Goal: Task Accomplishment & Management: Manage account settings

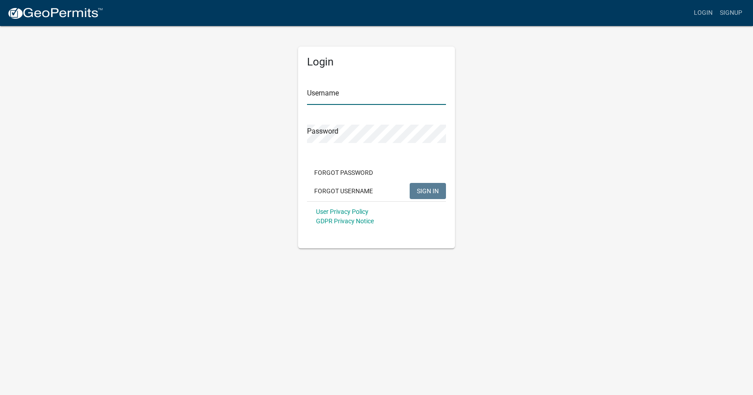
type input "[EMAIL_ADDRESS][DOMAIN_NAME]"
click at [431, 192] on span "SIGN IN" at bounding box center [428, 190] width 22 height 7
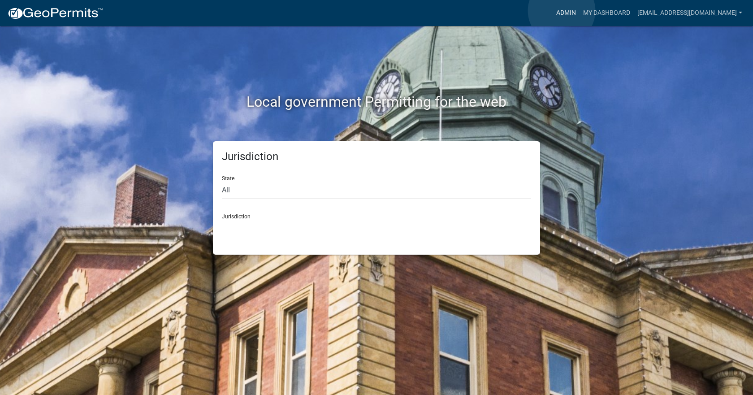
click at [562, 11] on link "Admin" at bounding box center [566, 12] width 27 height 17
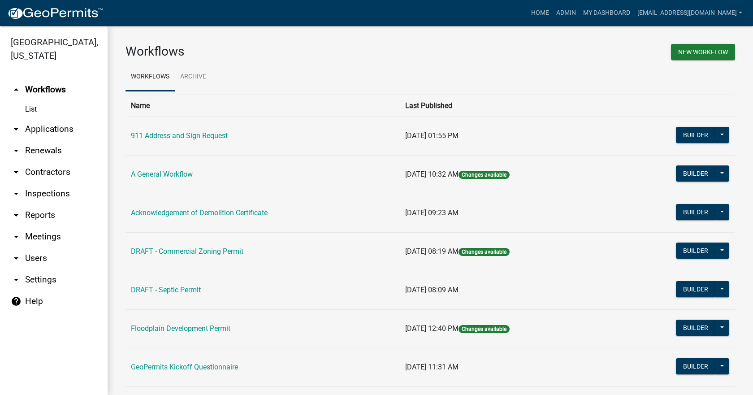
click at [36, 207] on link "arrow_drop_down Reports" at bounding box center [54, 216] width 108 height 22
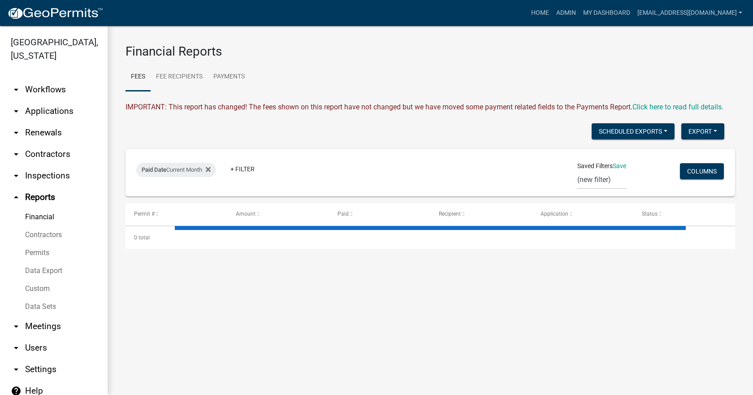
click at [35, 208] on link "Financial" at bounding box center [54, 217] width 108 height 18
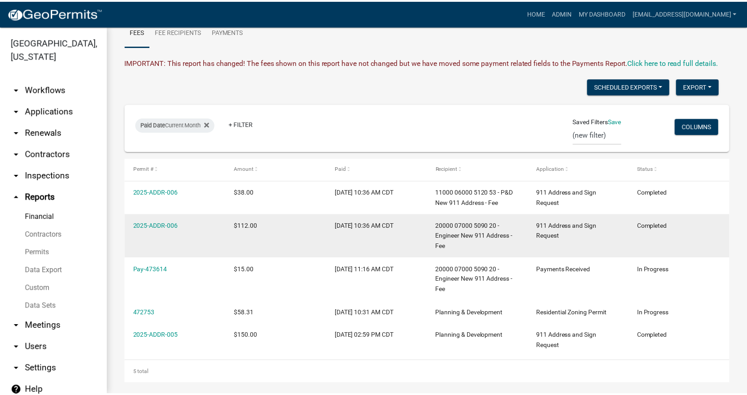
scroll to position [62, 0]
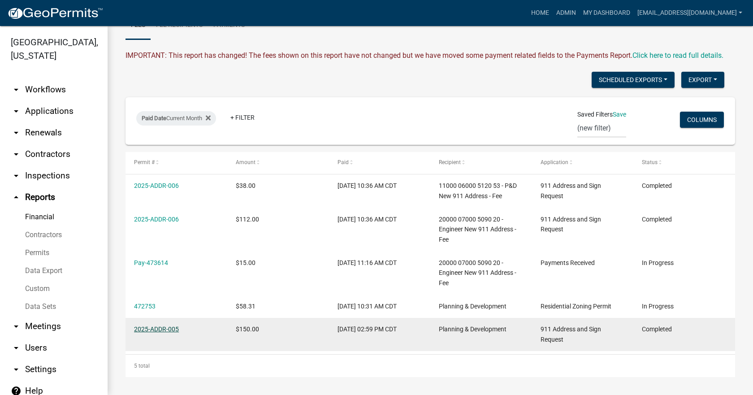
click at [152, 331] on link "2025-ADDR-005" at bounding box center [156, 329] width 45 height 7
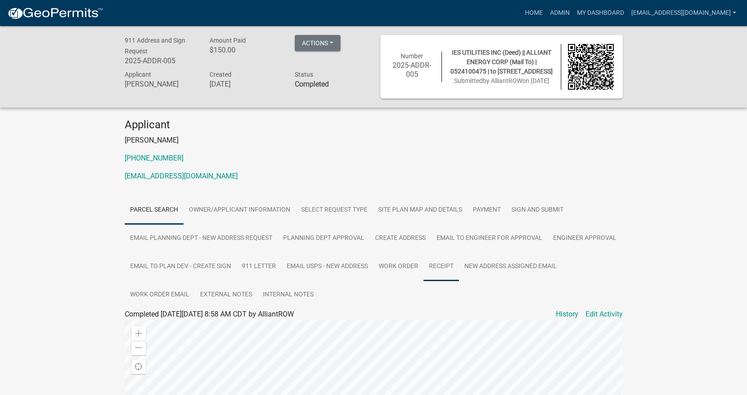
click at [439, 269] on link "Receipt" at bounding box center [440, 266] width 35 height 29
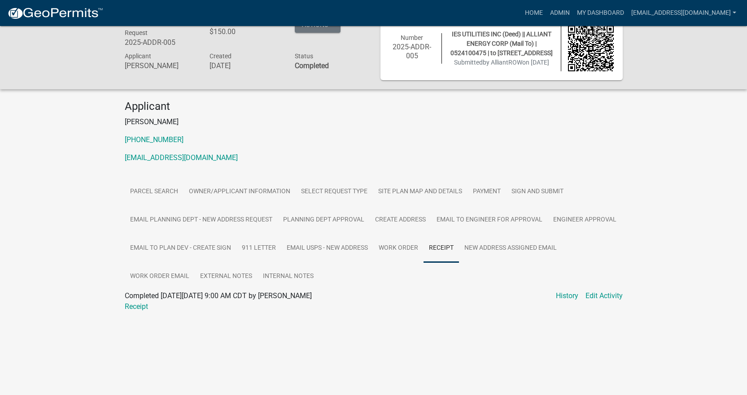
scroll to position [26, 0]
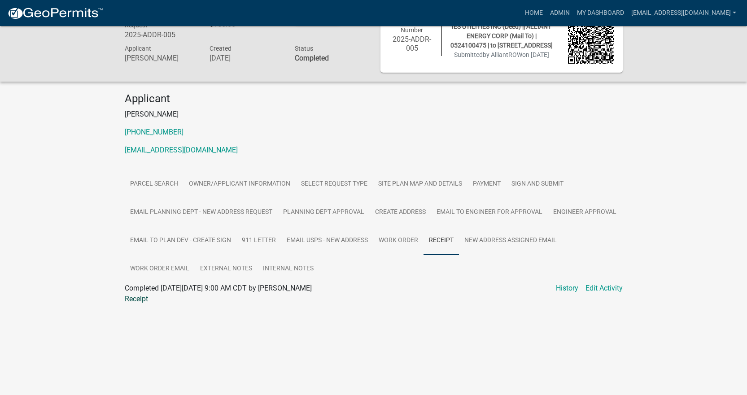
click at [132, 303] on link "Receipt" at bounding box center [136, 299] width 23 height 9
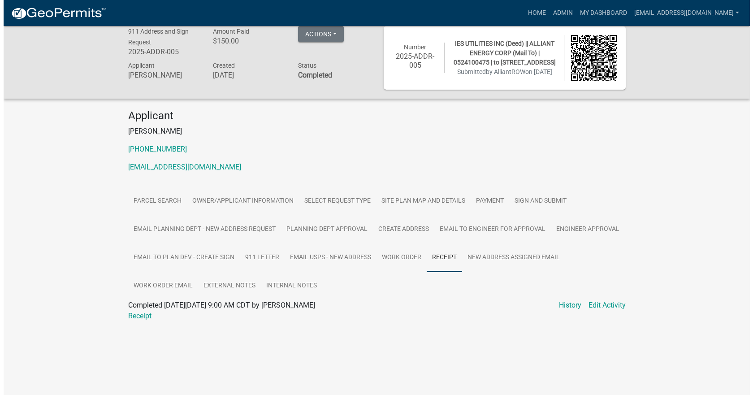
scroll to position [0, 0]
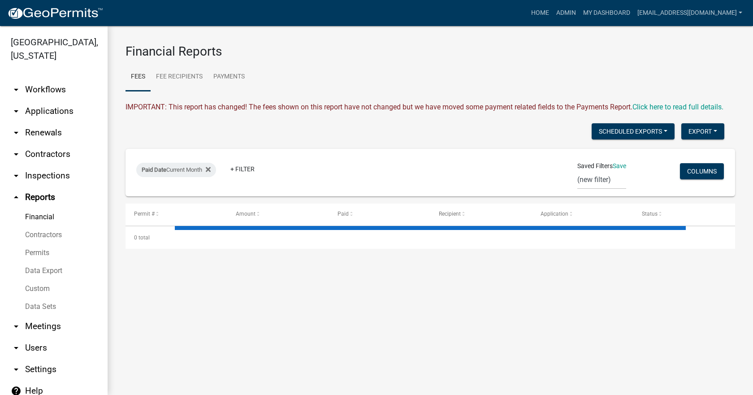
click at [44, 208] on link "Financial" at bounding box center [54, 217] width 108 height 18
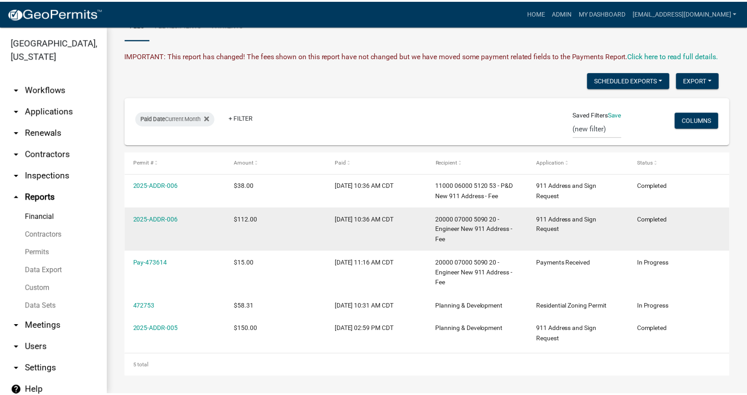
scroll to position [62, 0]
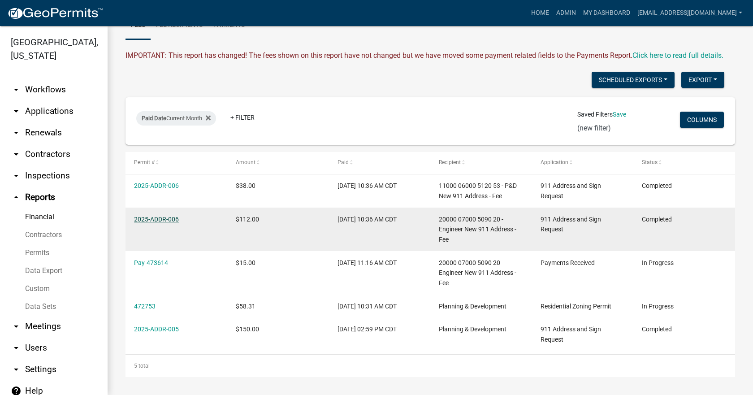
click at [168, 220] on link "2025-ADDR-006" at bounding box center [156, 219] width 45 height 7
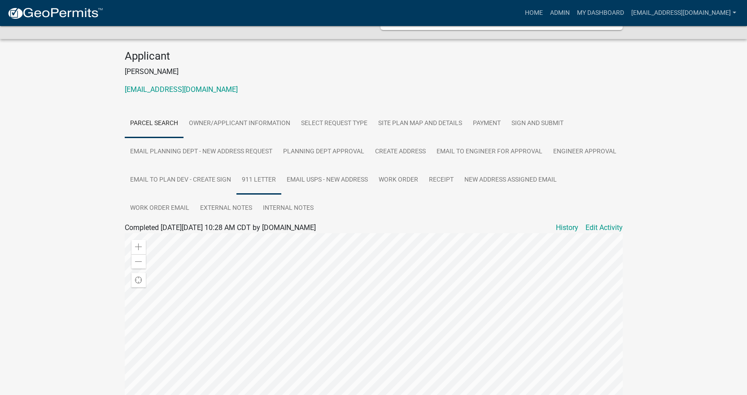
scroll to position [90, 0]
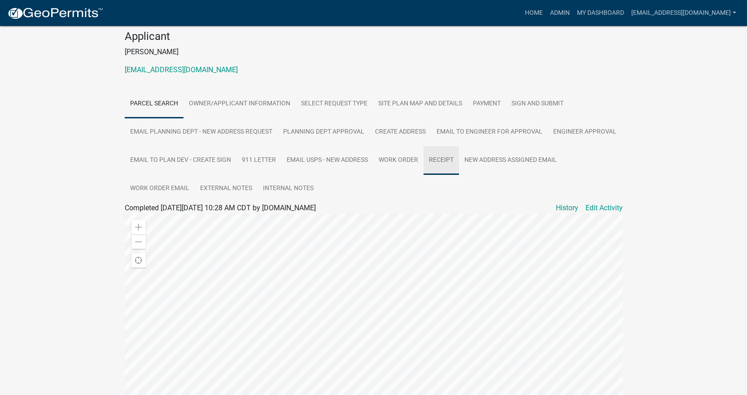
click at [442, 157] on link "Receipt" at bounding box center [440, 160] width 35 height 29
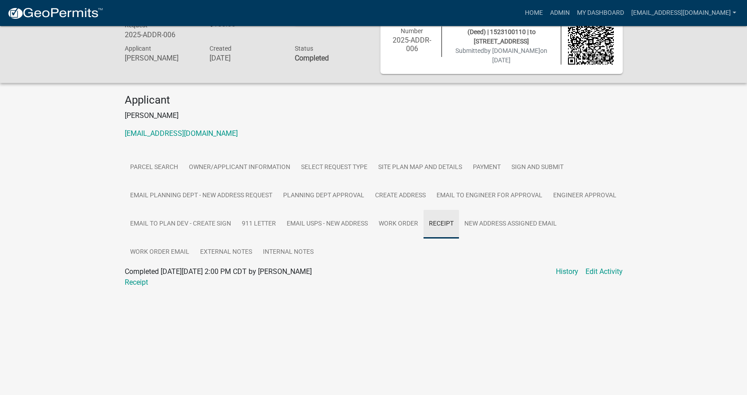
scroll to position [26, 0]
click at [136, 280] on link "Receipt" at bounding box center [136, 282] width 23 height 9
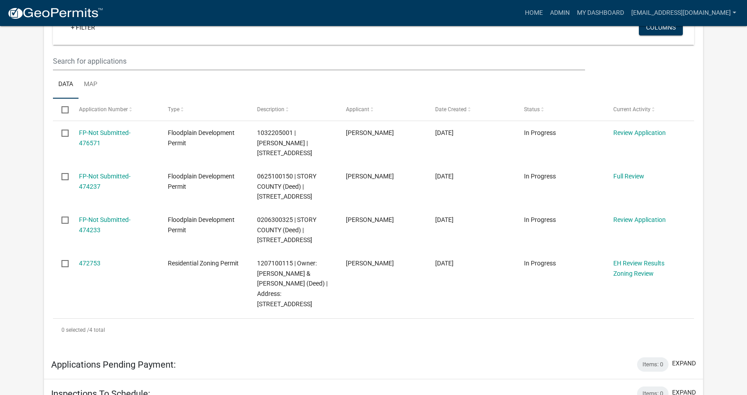
scroll to position [224, 0]
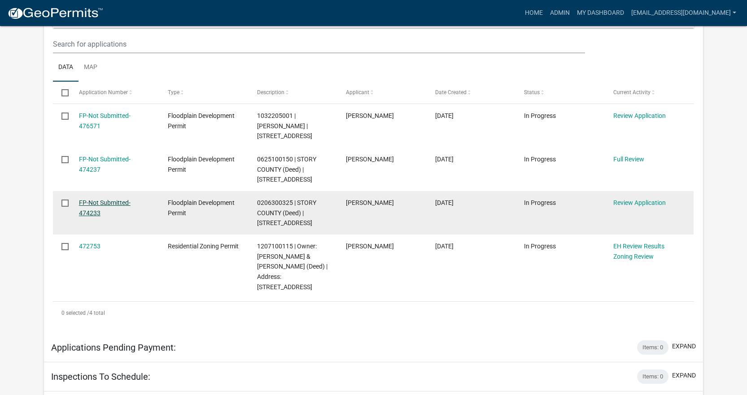
click at [96, 205] on link "FP-Not Submitted-474233" at bounding box center [105, 207] width 52 height 17
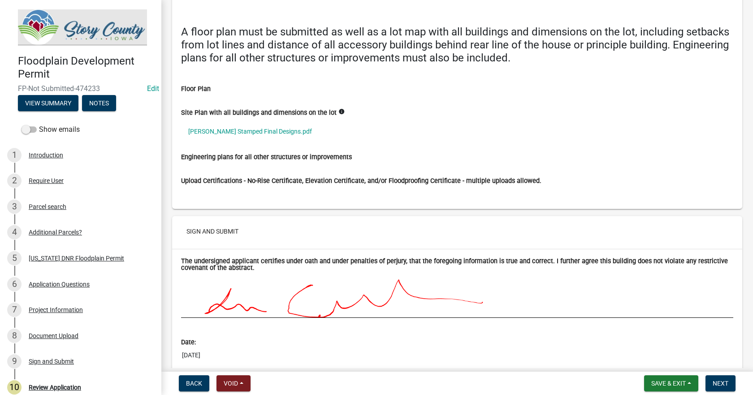
scroll to position [4394, 0]
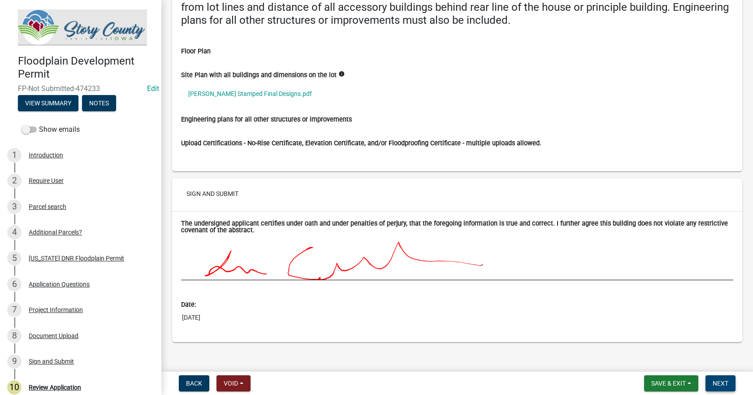
click at [725, 383] on span "Next" at bounding box center [721, 383] width 16 height 7
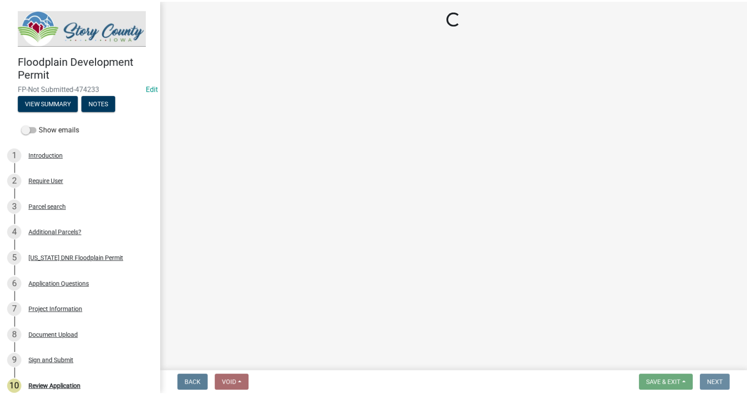
scroll to position [0, 0]
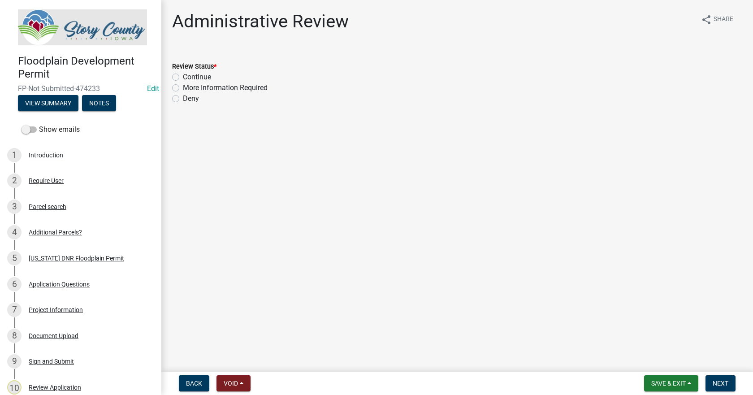
click at [183, 77] on label "Continue" at bounding box center [197, 77] width 28 height 11
click at [183, 77] on input "Continue" at bounding box center [186, 75] width 6 height 6
radio input "true"
click at [721, 386] on span "Next" at bounding box center [721, 383] width 16 height 7
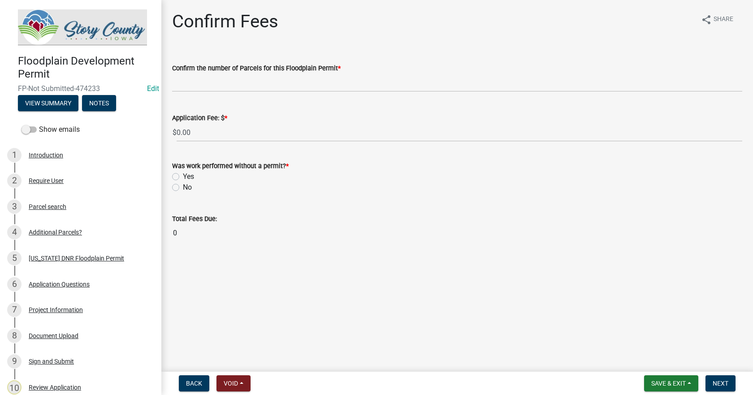
click at [183, 187] on label "No" at bounding box center [187, 187] width 9 height 11
click at [183, 187] on input "No" at bounding box center [186, 185] width 6 height 6
radio input "true"
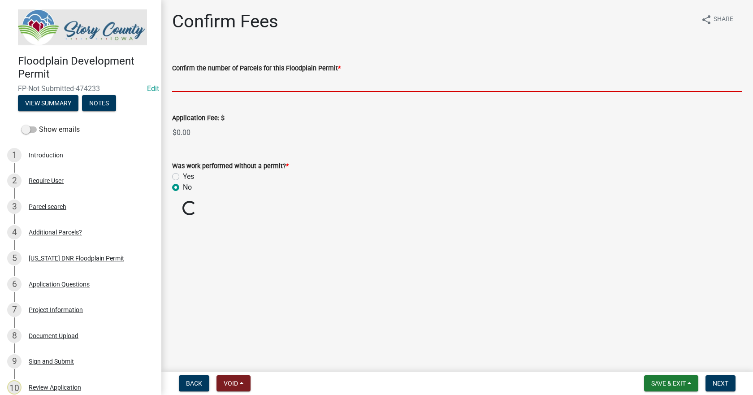
click at [183, 88] on input "text" at bounding box center [457, 83] width 570 height 18
type input "1"
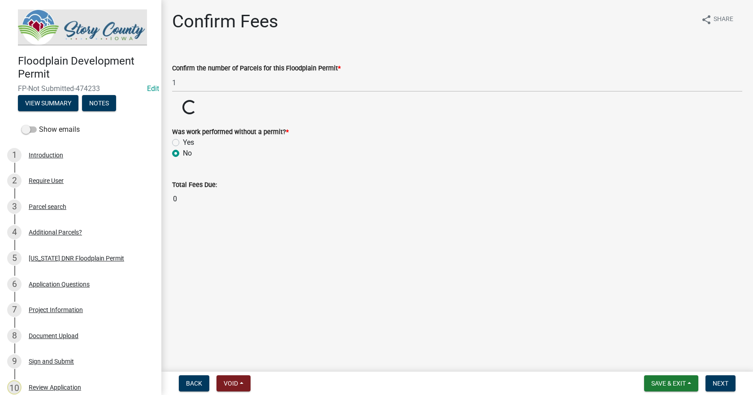
drag, startPoint x: 206, startPoint y: 132, endPoint x: 190, endPoint y: 131, distance: 16.2
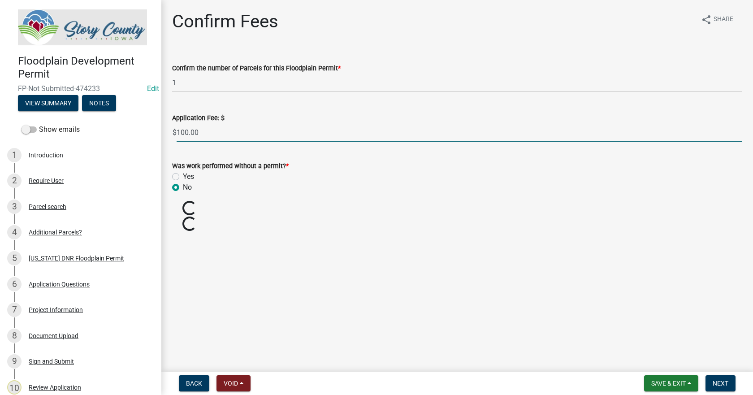
drag, startPoint x: 210, startPoint y: 131, endPoint x: 171, endPoint y: 123, distance: 39.8
click at [171, 123] on div "Application Fee: $ $ 100.00" at bounding box center [457, 121] width 584 height 42
type input "0"
click at [262, 277] on main "Confirm Fees share Share Confirm the number of Parcels for this Floodplain Perm…" at bounding box center [457, 184] width 592 height 368
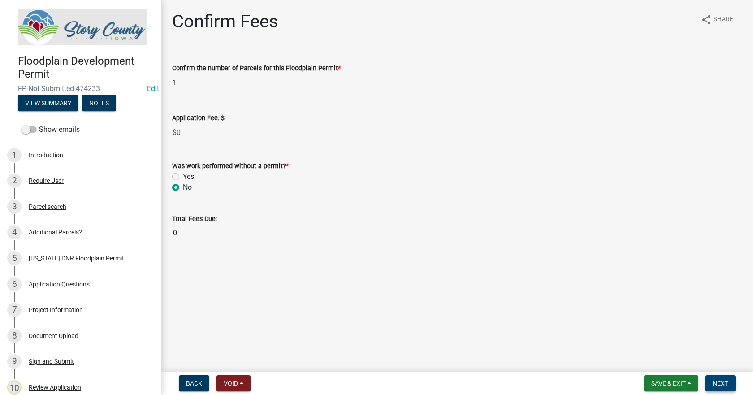
click at [720, 386] on span "Next" at bounding box center [721, 383] width 16 height 7
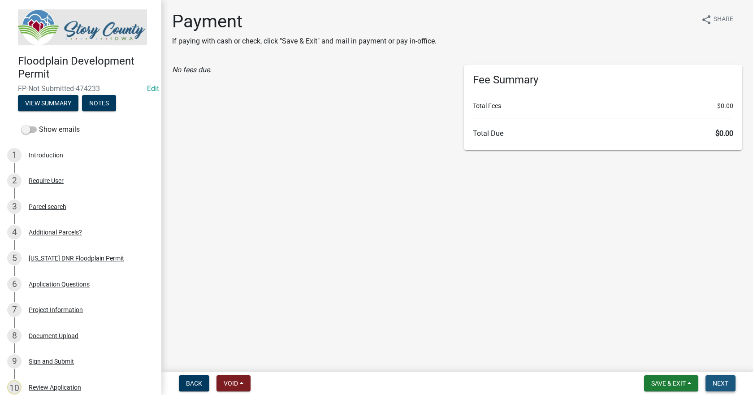
click at [719, 382] on span "Next" at bounding box center [721, 383] width 16 height 7
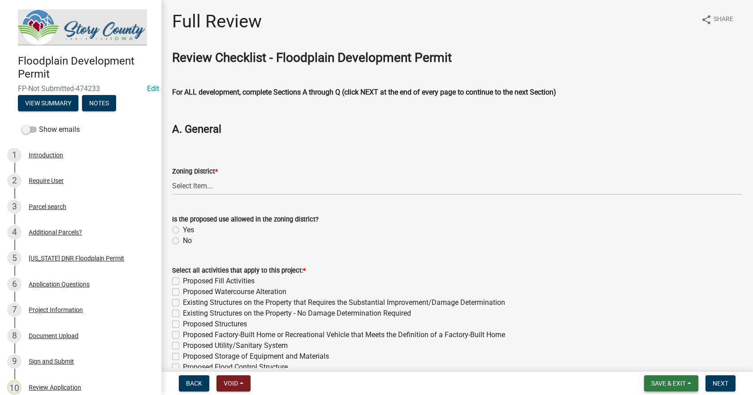
click at [662, 385] on span "Save & Exit" at bounding box center [669, 383] width 35 height 7
click at [659, 359] on button "Save & Exit" at bounding box center [663, 360] width 72 height 22
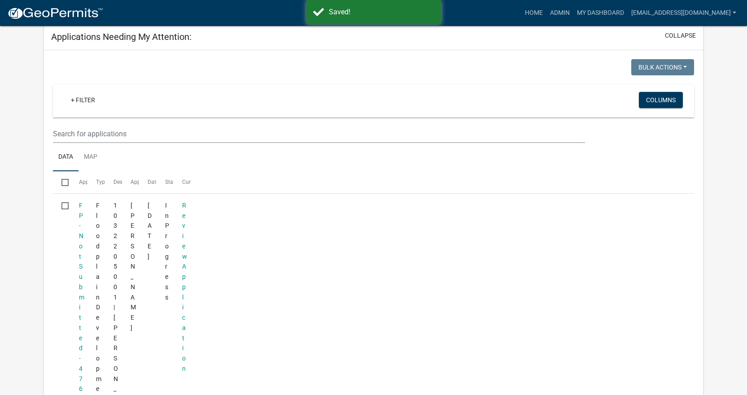
scroll to position [122, 0]
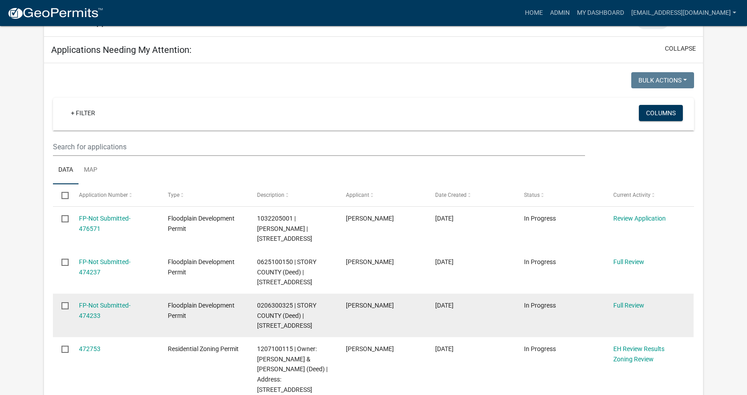
click at [281, 305] on span "0206300325 | STORY COUNTY (Deed) | [STREET_ADDRESS]" at bounding box center [286, 316] width 59 height 28
click at [280, 305] on span "0206300325 | STORY COUNTY (Deed) | [STREET_ADDRESS]" at bounding box center [286, 316] width 59 height 28
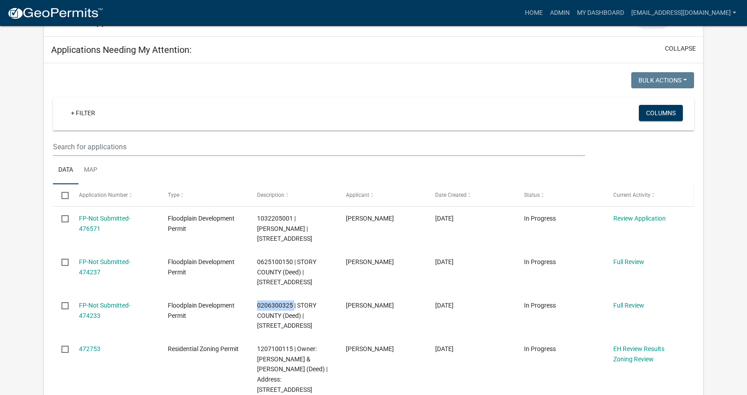
copy span "0206300325"
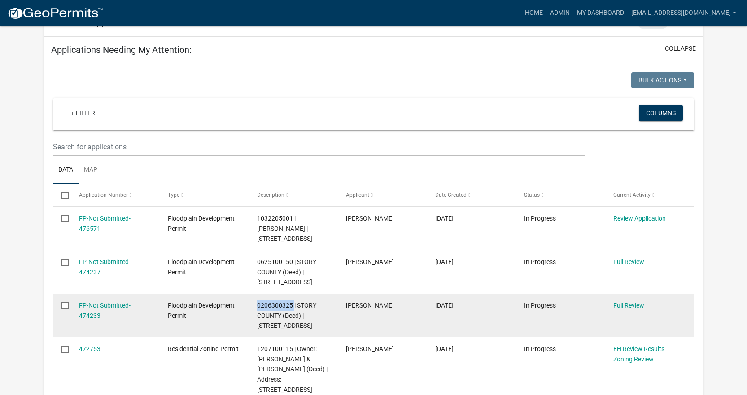
drag, startPoint x: 104, startPoint y: 315, endPoint x: 77, endPoint y: 315, distance: 27.4
click at [77, 315] on datatable-body-cell "FP-Not Submitted-474233" at bounding box center [114, 316] width 89 height 44
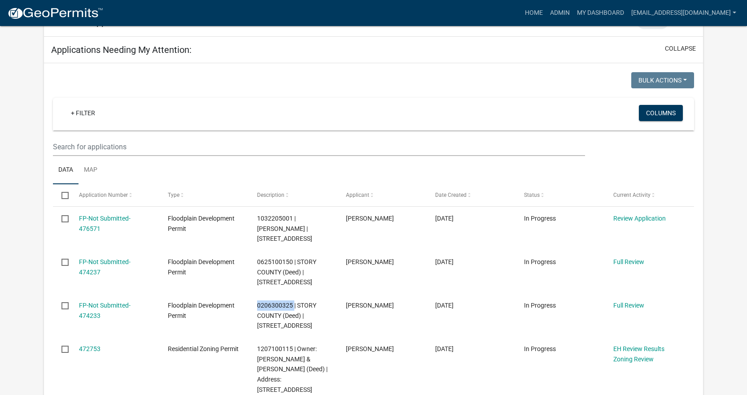
copy link "474233"
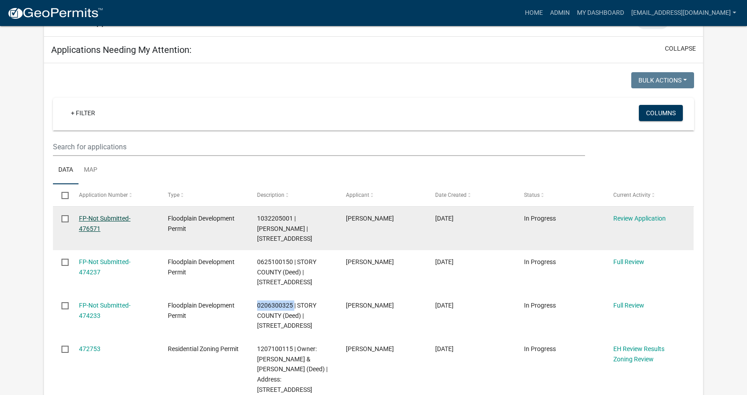
click at [97, 218] on link "FP-Not Submitted-476571" at bounding box center [105, 223] width 52 height 17
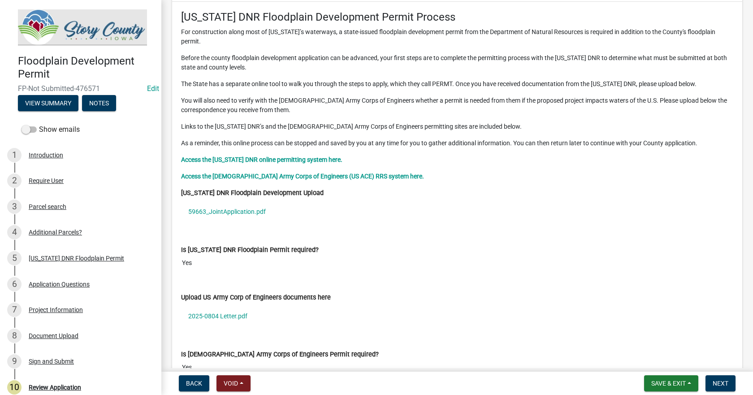
scroll to position [1166, 0]
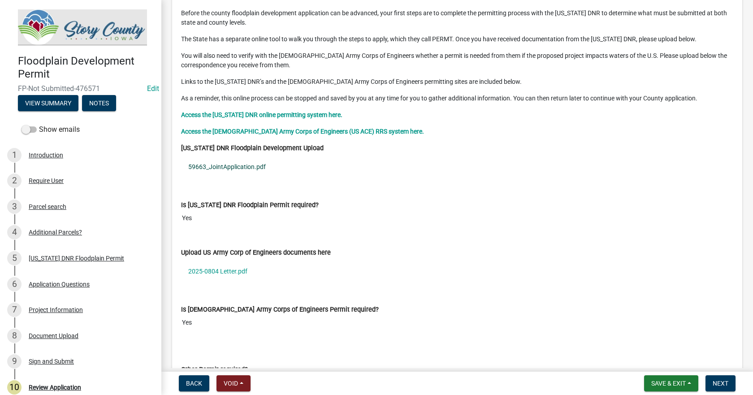
click at [223, 159] on link "59663_JointApplication.pdf" at bounding box center [457, 167] width 553 height 21
click at [222, 261] on link "2025-0804 Letter.pdf" at bounding box center [457, 271] width 553 height 21
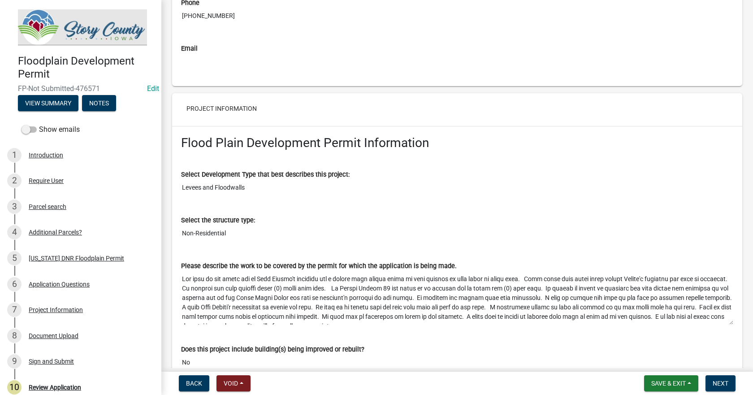
scroll to position [3050, 0]
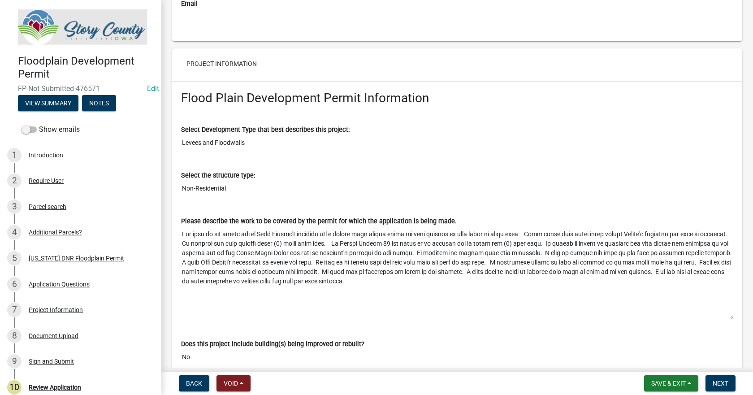
drag, startPoint x: 723, startPoint y: 269, endPoint x: 718, endPoint y: 308, distance: 39.7
click at [718, 308] on textarea "Please describe the work to be covered by the permit for which the application …" at bounding box center [457, 273] width 553 height 94
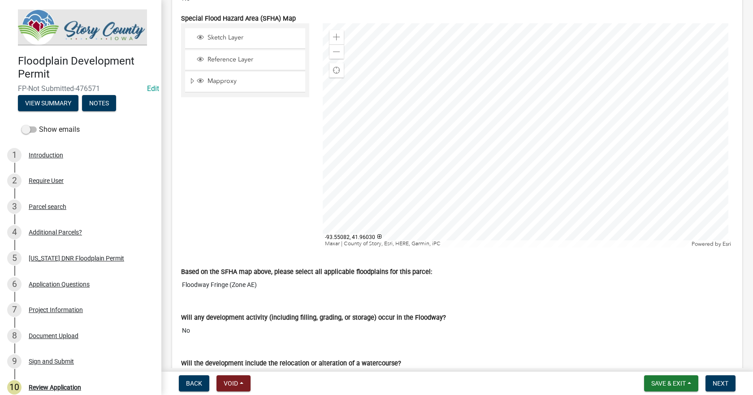
scroll to position [3453, 0]
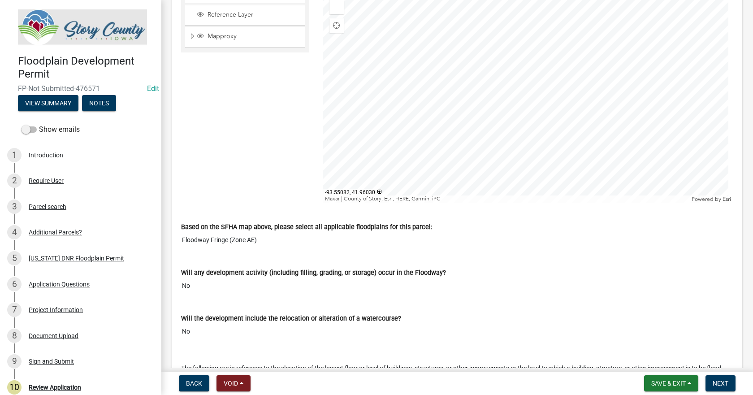
click at [263, 233] on input "Floodway Fringe (Zone AE)" at bounding box center [457, 240] width 553 height 17
drag, startPoint x: 263, startPoint y: 231, endPoint x: 227, endPoint y: 233, distance: 35.9
click at [227, 233] on input "Floodway Fringe (Zone AE)" at bounding box center [457, 240] width 553 height 17
click at [273, 238] on input "Floodway Fringe (Zone AE)" at bounding box center [457, 240] width 553 height 17
click at [279, 232] on input "Floodway Fringe (Zone AE)" at bounding box center [457, 240] width 553 height 17
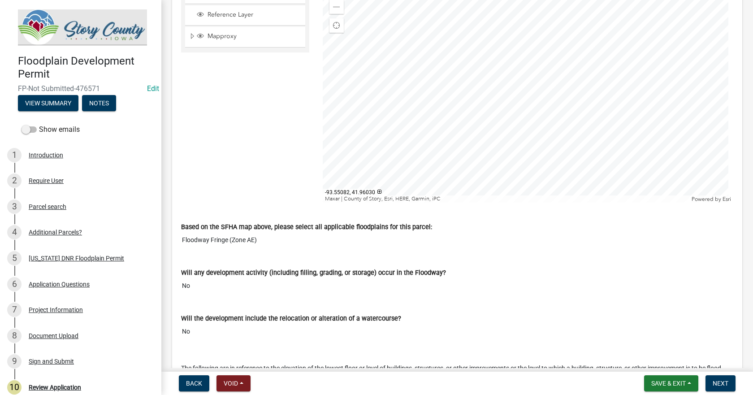
drag, startPoint x: 267, startPoint y: 234, endPoint x: 242, endPoint y: 234, distance: 24.7
click at [234, 235] on input "Floodway Fringe (Zone AE)" at bounding box center [457, 240] width 553 height 17
click at [253, 233] on input "Floodway Fringe (Zone AE)" at bounding box center [457, 240] width 553 height 17
drag, startPoint x: 275, startPoint y: 231, endPoint x: 115, endPoint y: 219, distance: 161.0
click at [113, 221] on div "Floodplain Development Permit FP-Not Submitted-476571 Edit View Summary Notes S…" at bounding box center [376, 197] width 753 height 395
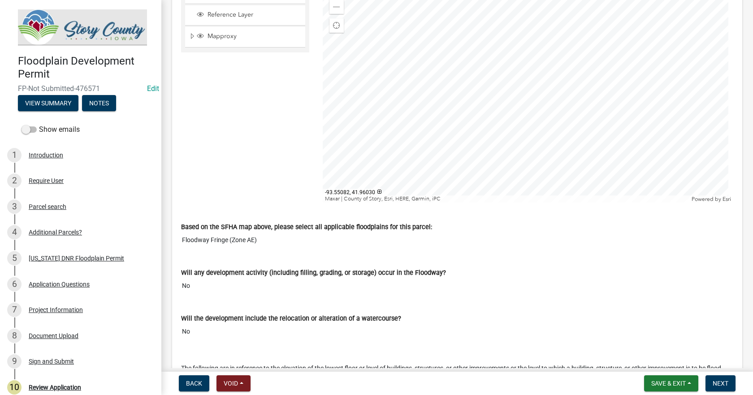
click at [314, 278] on input "No" at bounding box center [457, 286] width 553 height 17
click at [348, 233] on input "Floodway Fringe (Zone AE)" at bounding box center [457, 240] width 553 height 17
click at [662, 232] on input "Floodway Fringe (Zone AE)" at bounding box center [457, 240] width 553 height 17
click at [636, 237] on input "Floodway Fringe (Zone AE)" at bounding box center [457, 240] width 553 height 17
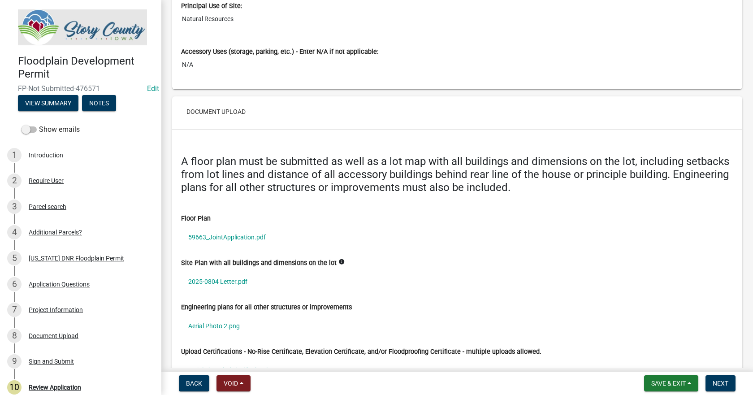
scroll to position [4305, 0]
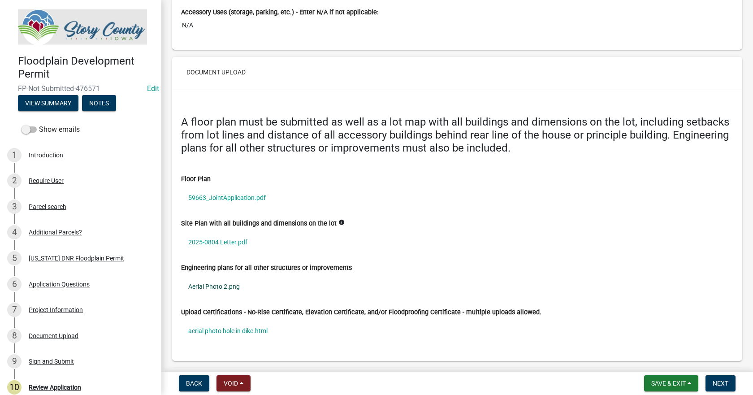
click at [214, 276] on link "Aerial Photo 2.png" at bounding box center [457, 286] width 553 height 21
click at [239, 324] on link "aerial photo hole in dike.html" at bounding box center [457, 331] width 553 height 21
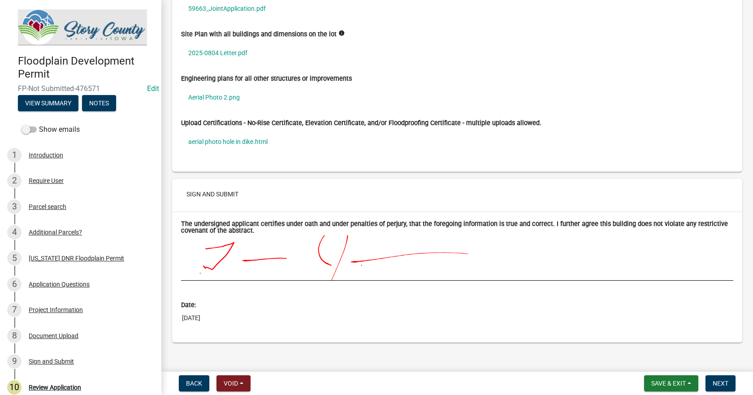
scroll to position [4495, 0]
click at [720, 383] on span "Next" at bounding box center [721, 383] width 16 height 7
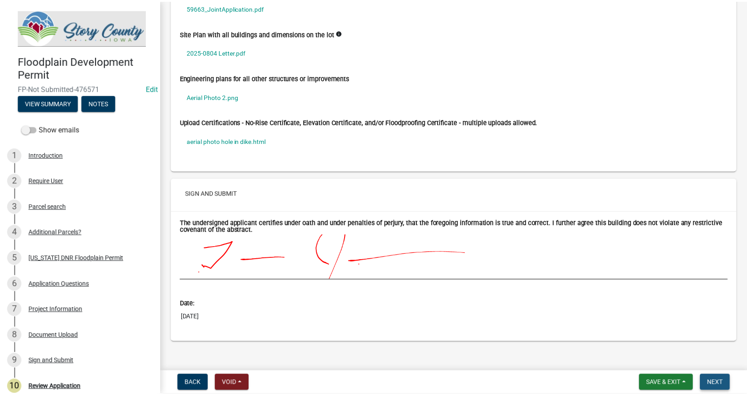
scroll to position [0, 0]
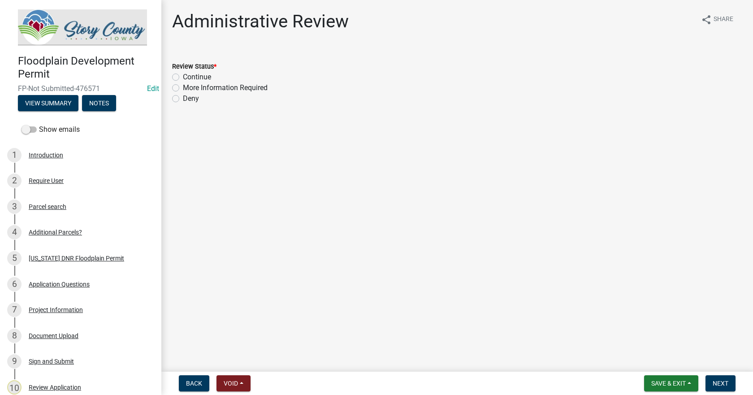
click at [183, 87] on label "More Information Required" at bounding box center [225, 88] width 85 height 11
click at [183, 87] on input "More Information Required" at bounding box center [186, 86] width 6 height 6
radio input "true"
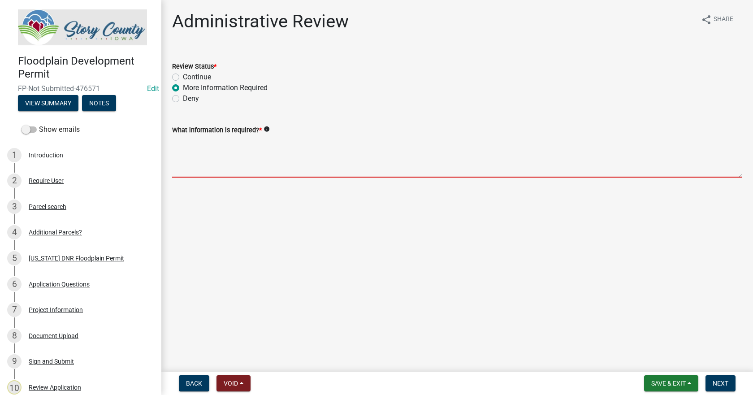
click at [206, 172] on textarea "What information is required? *" at bounding box center [457, 156] width 570 height 42
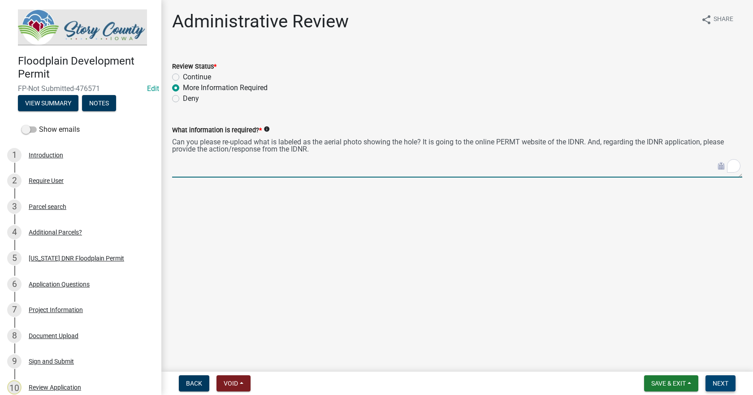
type textarea "Can you please re-upload what is labeled as the aerial photo showing the hole? …"
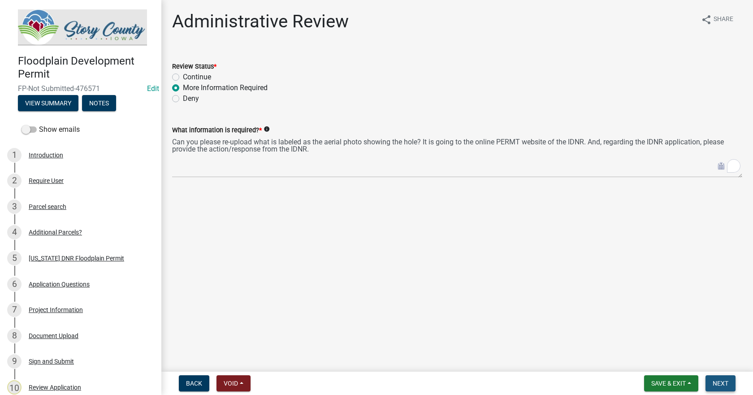
click at [721, 385] on span "Next" at bounding box center [721, 383] width 16 height 7
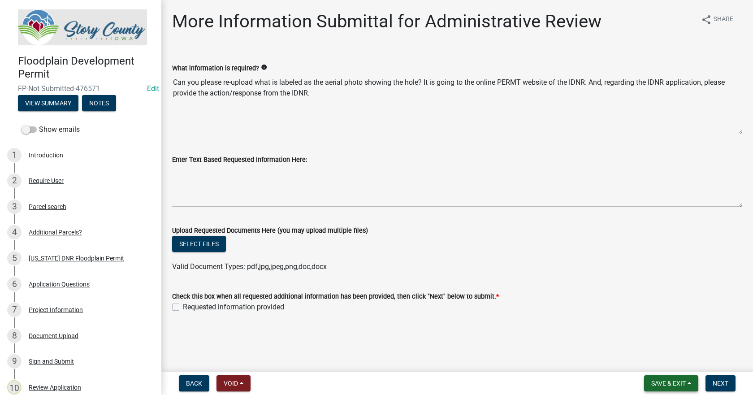
click at [656, 384] on span "Save & Exit" at bounding box center [669, 383] width 35 height 7
click at [651, 358] on button "Save & Exit" at bounding box center [663, 360] width 72 height 22
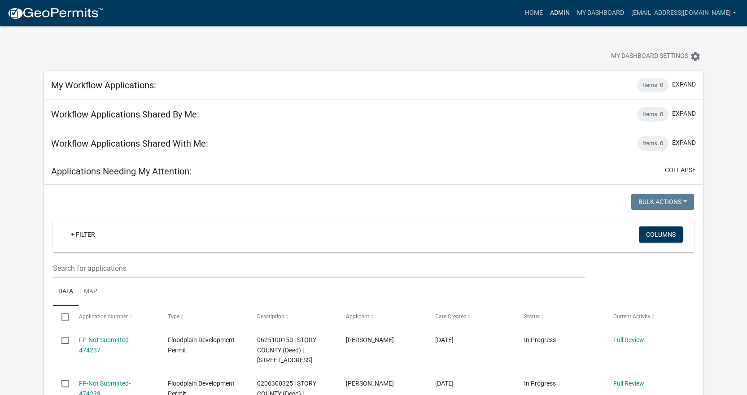
click at [556, 13] on link "Admin" at bounding box center [559, 12] width 27 height 17
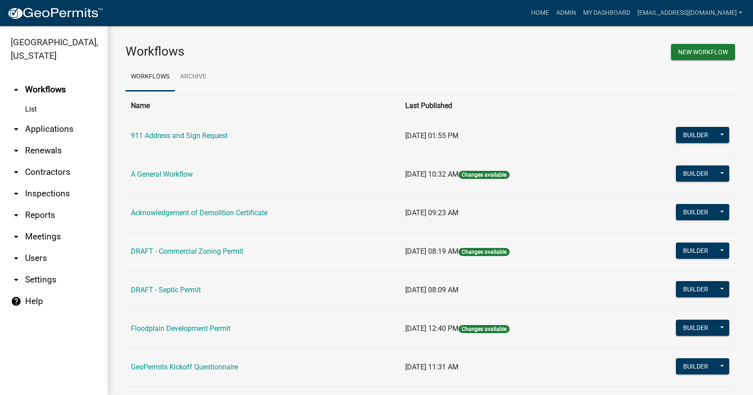
click at [35, 118] on link "arrow_drop_down Applications" at bounding box center [54, 129] width 108 height 22
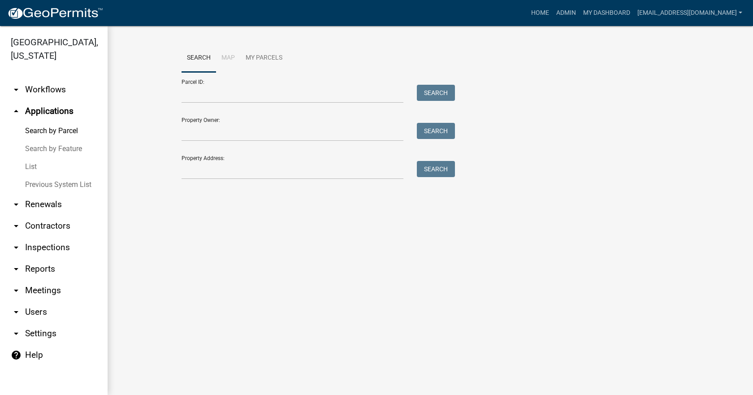
click at [29, 158] on link "List" at bounding box center [54, 167] width 108 height 18
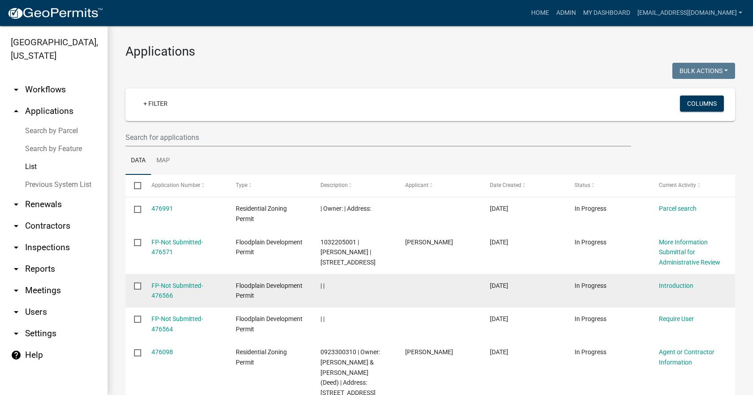
scroll to position [45, 0]
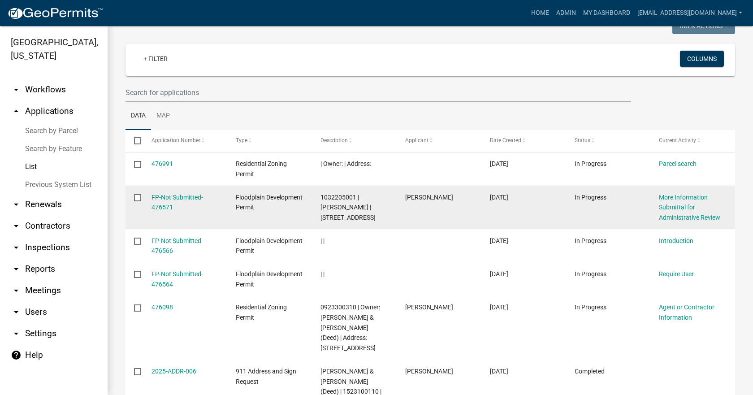
drag, startPoint x: 179, startPoint y: 211, endPoint x: 151, endPoint y: 213, distance: 28.3
click at [151, 213] on datatable-body-cell "FP-Not Submitted-476571" at bounding box center [185, 208] width 85 height 44
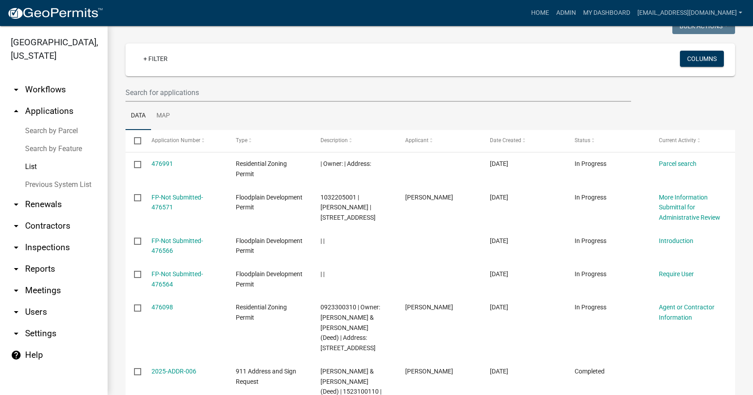
copy link "476571"
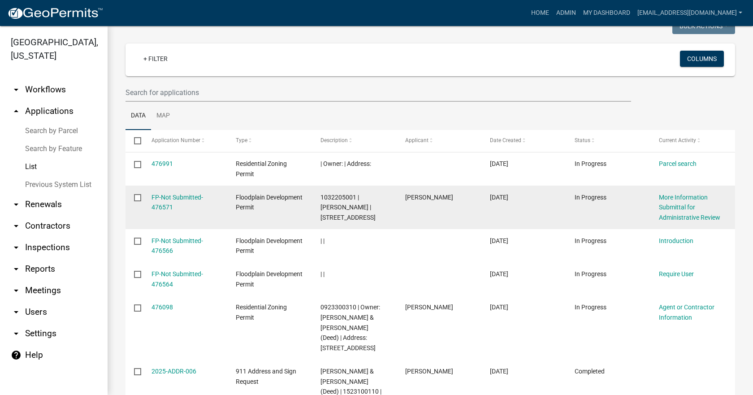
click at [341, 199] on span "1032205001 | [PERSON_NAME] | [STREET_ADDRESS]" at bounding box center [348, 208] width 55 height 28
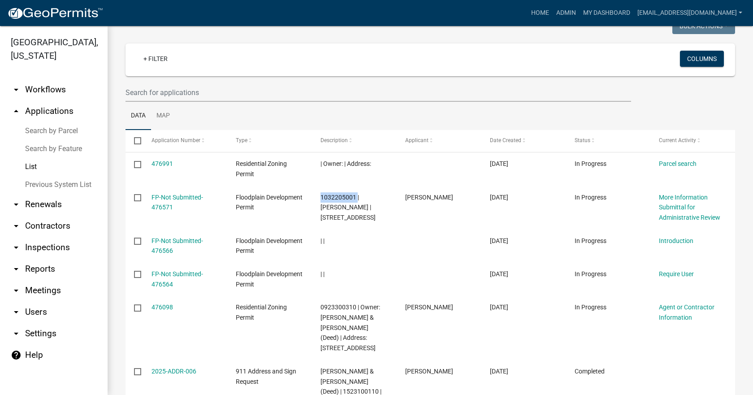
copy span "1032205001"
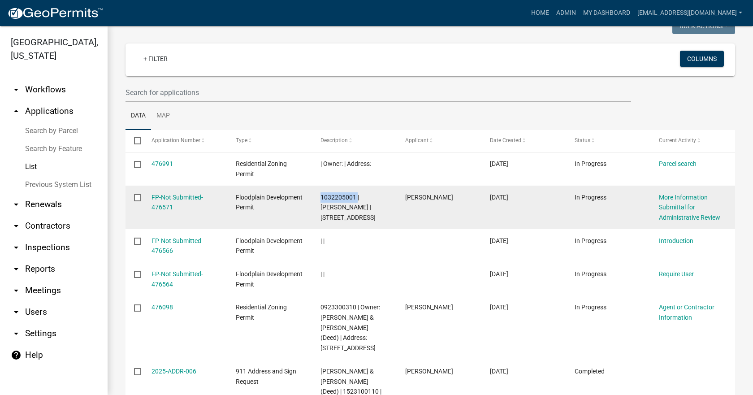
drag, startPoint x: 346, startPoint y: 206, endPoint x: 365, endPoint y: 216, distance: 21.3
click at [365, 216] on div "1032205001 | [PERSON_NAME] | [STREET_ADDRESS]" at bounding box center [354, 207] width 67 height 30
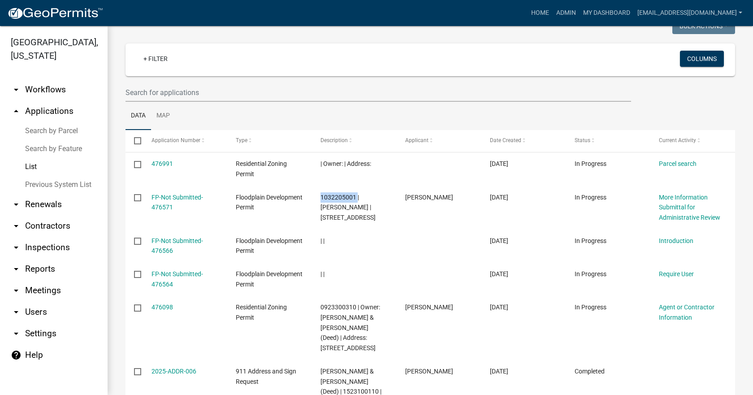
copy span "[STREET_ADDRESS]"
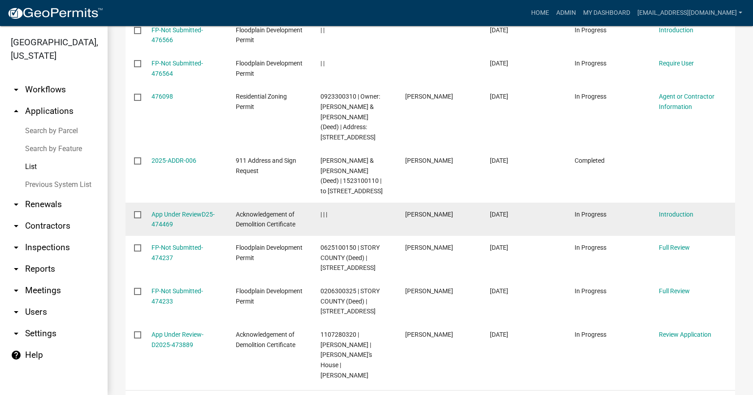
scroll to position [269, 0]
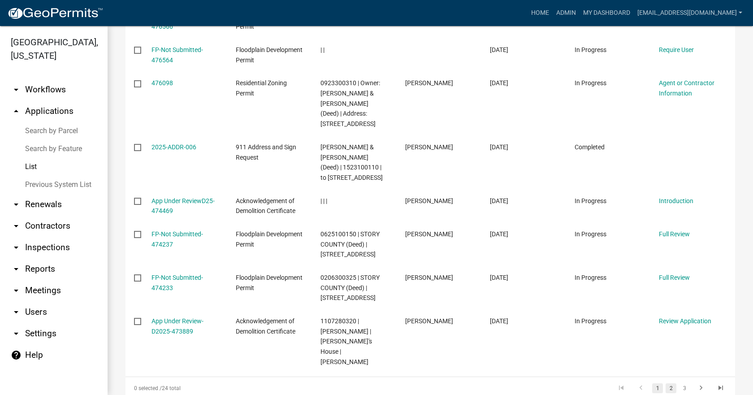
click at [666, 383] on link "2" at bounding box center [671, 388] width 11 height 10
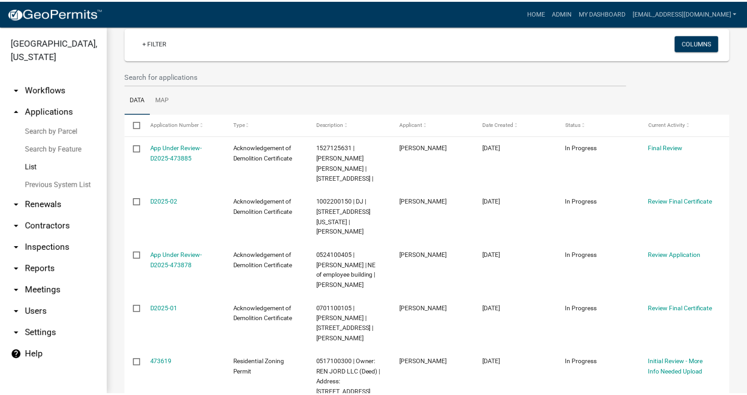
scroll to position [45, 0]
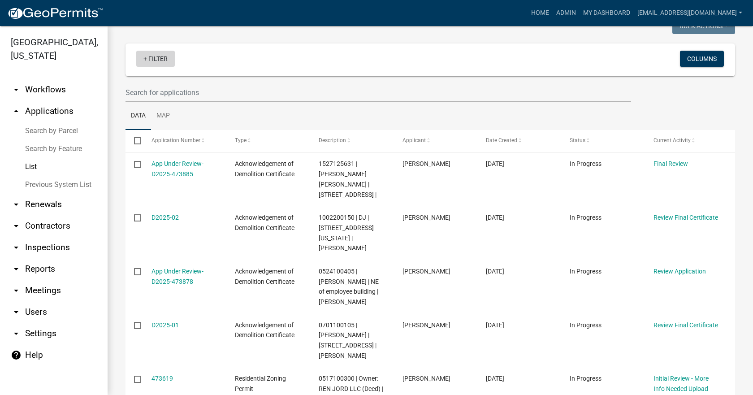
click at [144, 60] on link "+ Filter" at bounding box center [155, 59] width 39 height 16
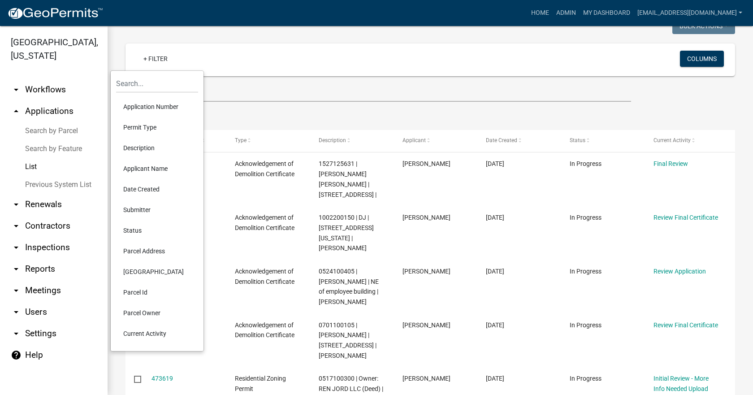
click at [139, 129] on li "Permit Type" at bounding box center [157, 127] width 82 height 21
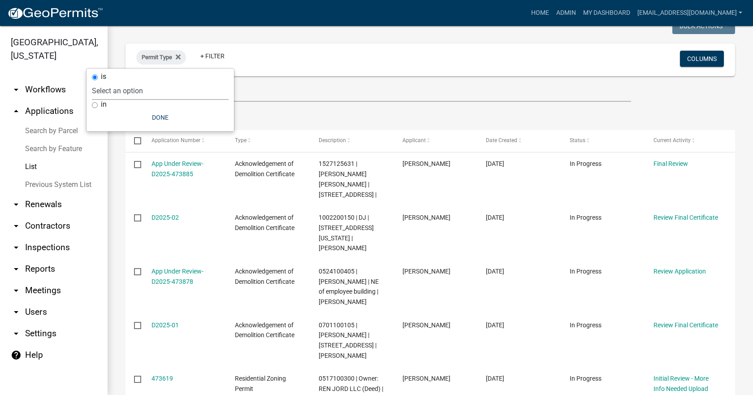
click at [108, 92] on select "Select an option 911 Address and Sign Request A General Workflow Acknowledgemen…" at bounding box center [160, 91] width 137 height 18
select select "b4346a27-1e96-4145-b844-98b6fe129331"
click at [135, 82] on select "Select an option 911 Address and Sign Request A General Workflow Acknowledgemen…" at bounding box center [160, 91] width 137 height 18
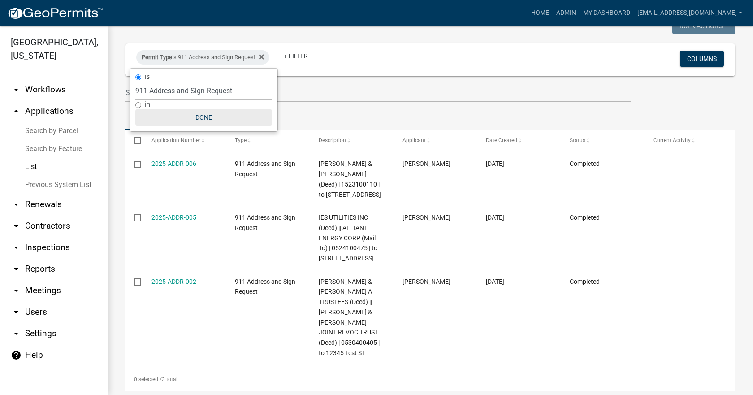
click at [199, 117] on button "Done" at bounding box center [203, 117] width 137 height 16
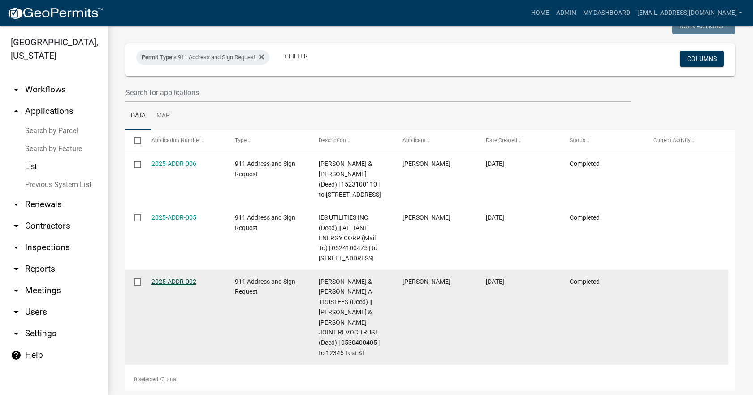
click at [176, 285] on link "2025-ADDR-002" at bounding box center [174, 281] width 45 height 7
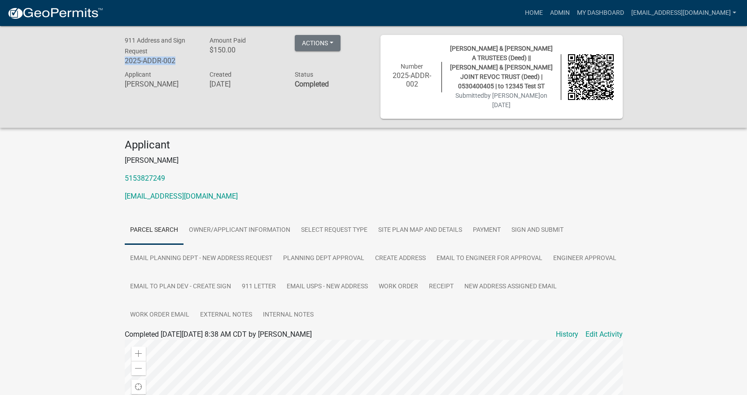
drag, startPoint x: 181, startPoint y: 65, endPoint x: 120, endPoint y: 62, distance: 61.1
click at [120, 62] on div "911 Address and Sign Request 2025-ADDR-002" at bounding box center [160, 52] width 85 height 34
copy h6 "2025-ADDR-002"
click at [524, 66] on span "[PERSON_NAME] & [PERSON_NAME] A TRUSTEES (Deed) || [PERSON_NAME] & [PERSON_NAME…" at bounding box center [501, 67] width 103 height 45
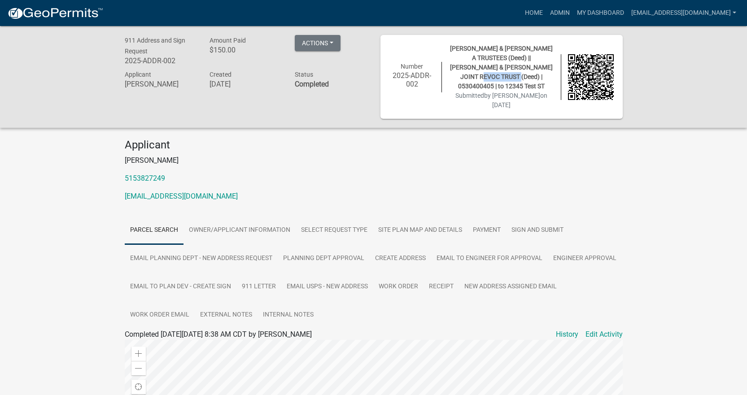
copy span "0530400405"
click at [444, 273] on link "Receipt" at bounding box center [440, 287] width 35 height 29
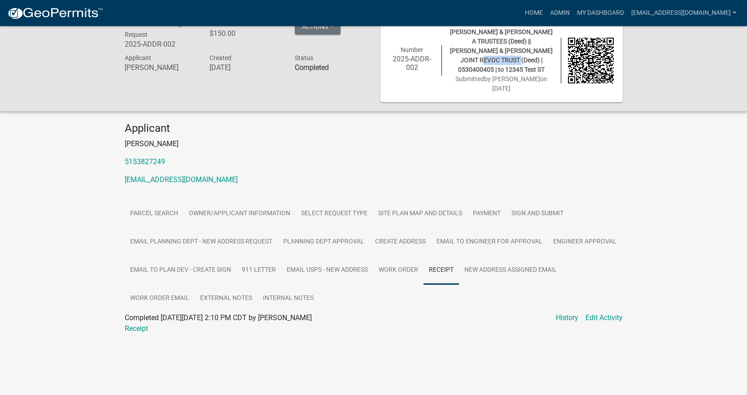
scroll to position [26, 0]
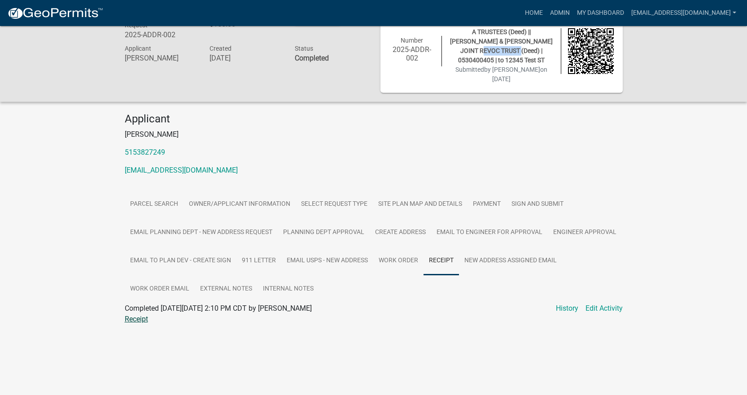
click at [135, 315] on link "Receipt" at bounding box center [136, 319] width 23 height 9
click at [487, 247] on link "New Address Assigned Email" at bounding box center [510, 261] width 103 height 29
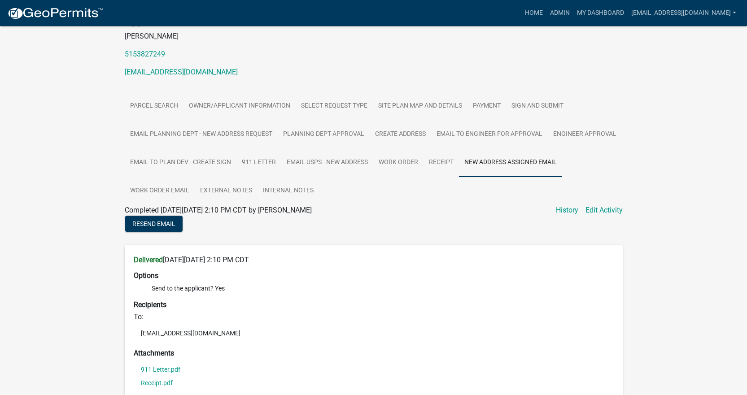
scroll to position [106, 0]
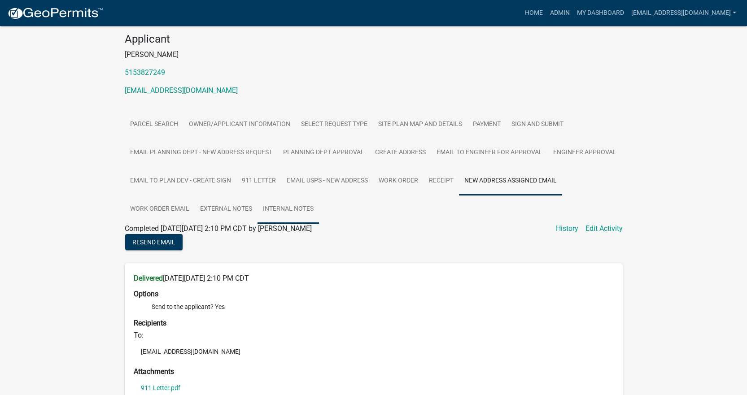
click at [275, 195] on link "Internal Notes" at bounding box center [287, 209] width 61 height 29
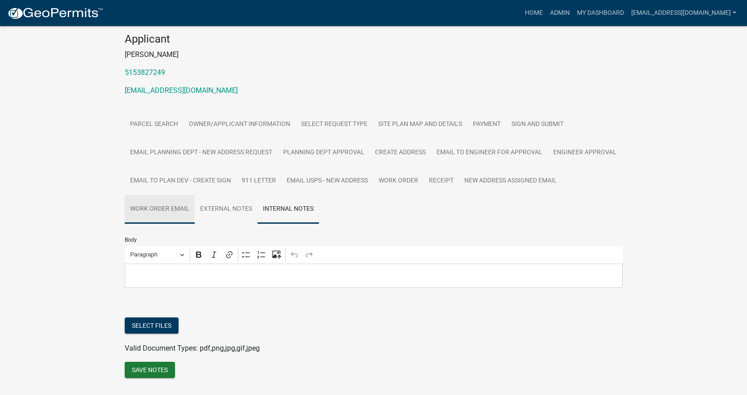
click at [170, 195] on link "Work Order Email" at bounding box center [160, 209] width 70 height 29
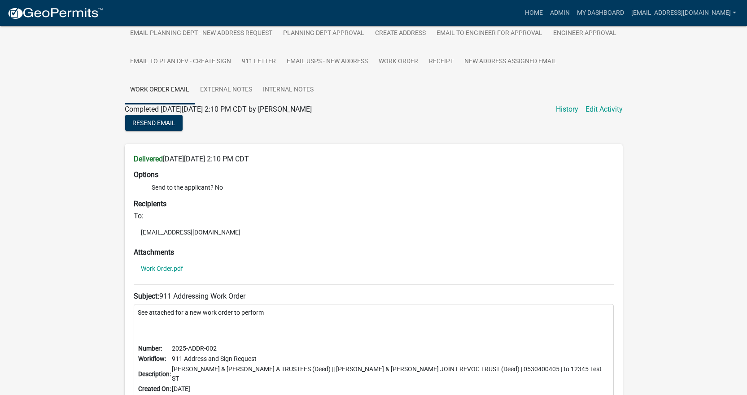
scroll to position [276, 0]
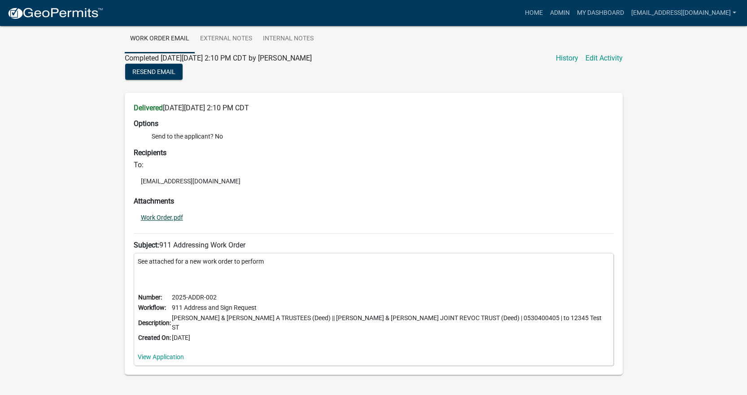
click at [163, 214] on link "Work Order.pdf" at bounding box center [162, 217] width 42 height 6
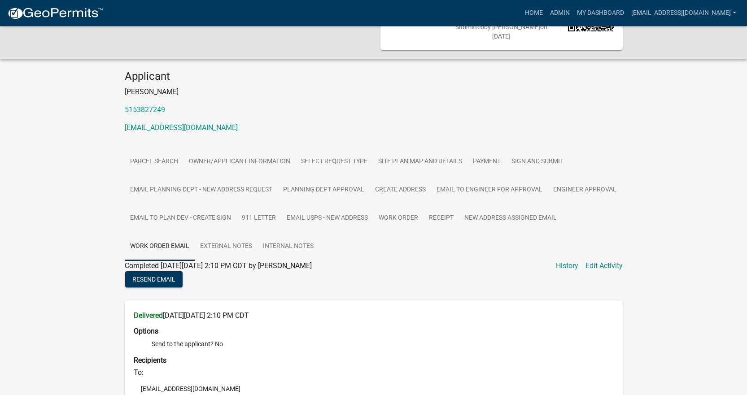
scroll to position [52, 0]
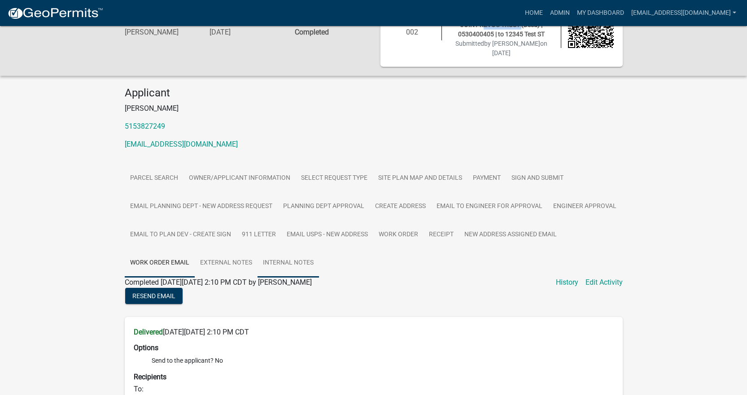
click at [292, 249] on link "Internal Notes" at bounding box center [287, 263] width 61 height 29
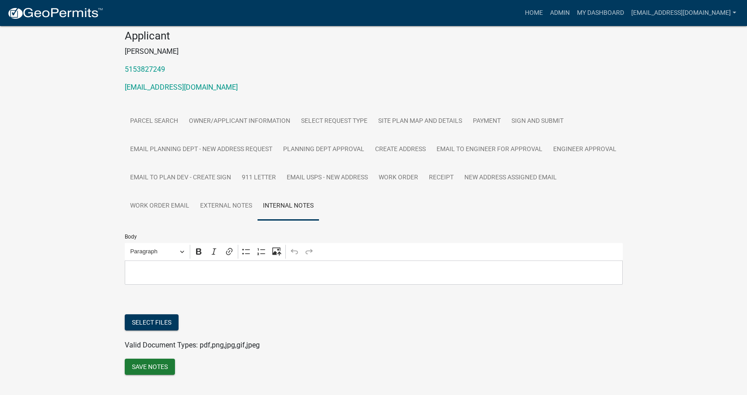
scroll to position [110, 0]
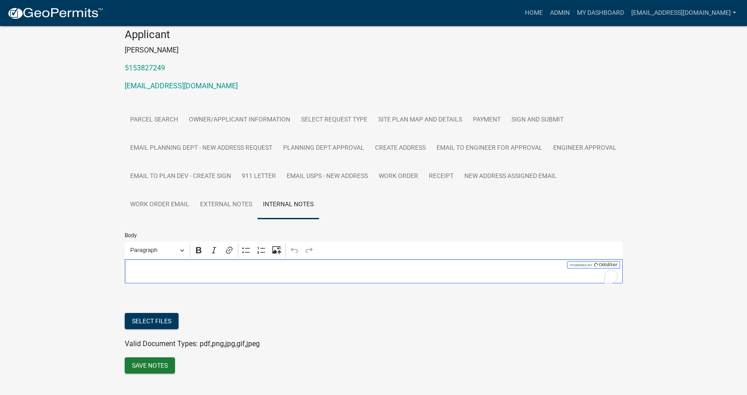
click at [152, 266] on p "Editor editing area: main. Press Alt+0 for help." at bounding box center [373, 271] width 488 height 11
click at [153, 357] on button "Save Notes" at bounding box center [150, 365] width 50 height 16
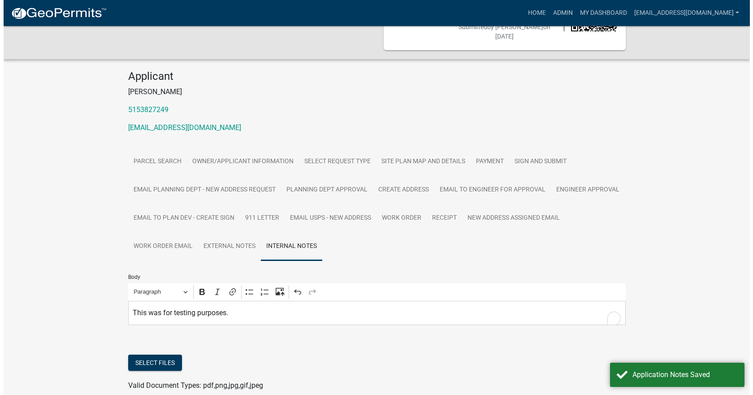
scroll to position [0, 0]
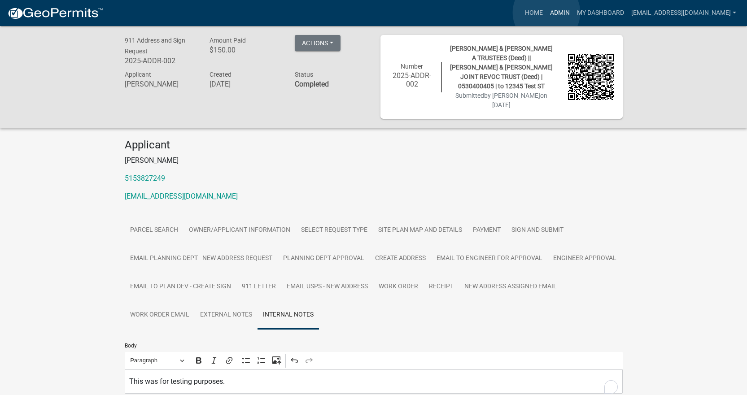
click at [546, 13] on link "Admin" at bounding box center [559, 12] width 27 height 17
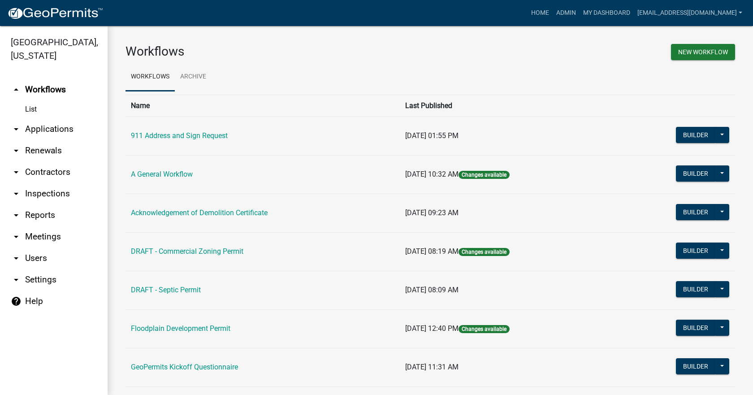
click at [30, 118] on link "arrow_drop_down Applications" at bounding box center [54, 129] width 108 height 22
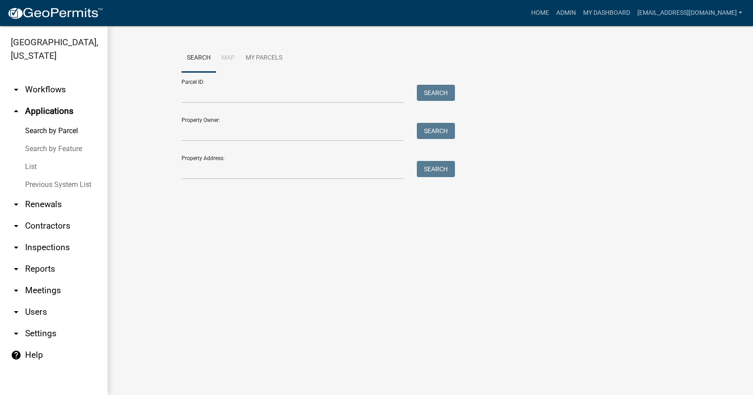
click at [34, 158] on link "List" at bounding box center [54, 167] width 108 height 18
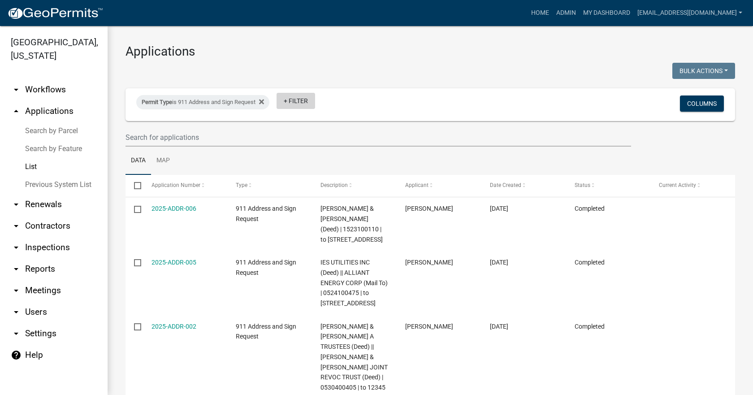
click at [294, 105] on link "+ Filter" at bounding box center [296, 101] width 39 height 16
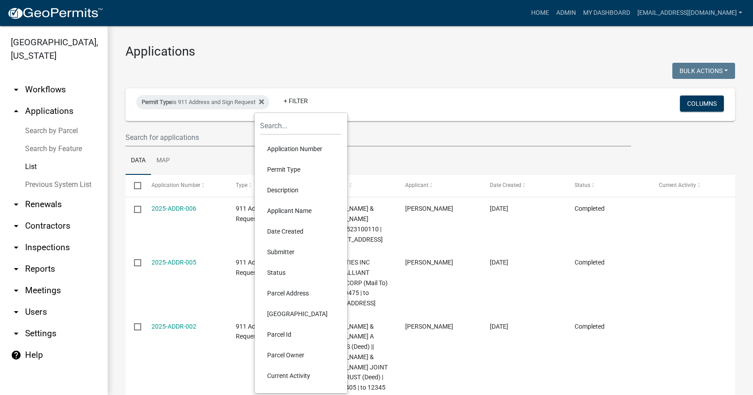
click at [288, 170] on li "Permit Type" at bounding box center [301, 169] width 82 height 21
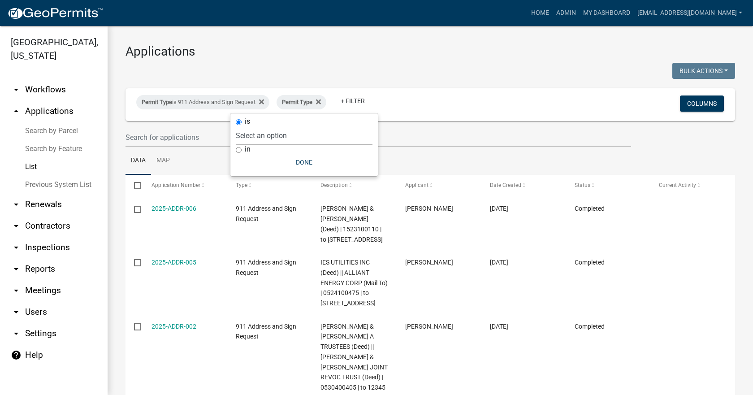
click at [252, 135] on select "Select an option 911 Address and Sign Request A General Workflow Acknowledgemen…" at bounding box center [304, 135] width 137 height 18
click at [280, 126] on select "Select an option 911 Address and Sign Request A General Workflow Acknowledgemen…" at bounding box center [304, 135] width 137 height 18
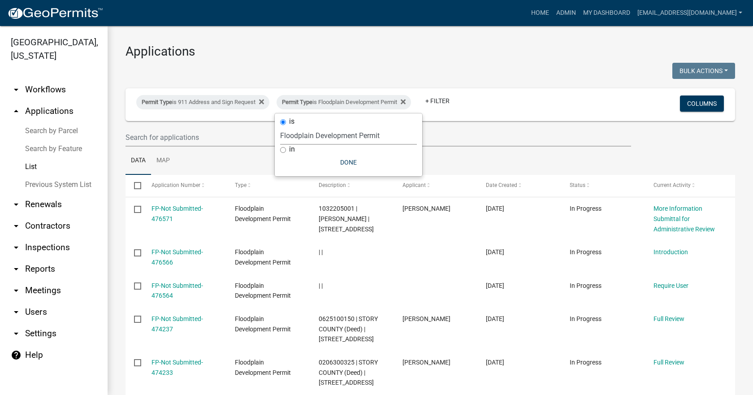
click at [380, 136] on select "Select an option 911 Address and Sign Request A General Workflow Acknowledgemen…" at bounding box center [348, 135] width 137 height 18
select select "c7cf062a-2365-4870-9dfe-261f508b84c7"
click at [280, 126] on select "Select an option 911 Address and Sign Request A General Workflow Acknowledgemen…" at bounding box center [348, 135] width 137 height 18
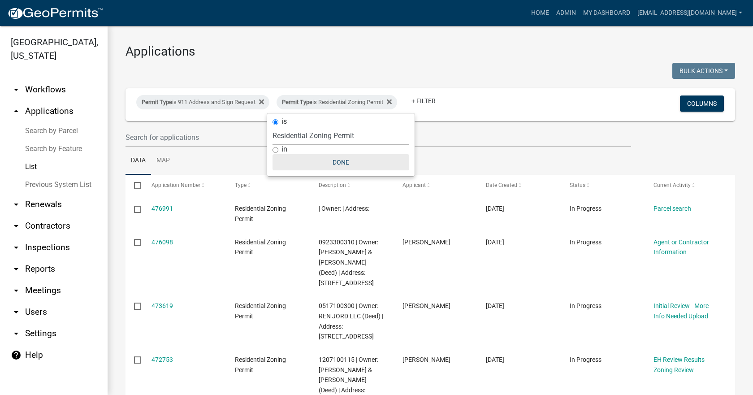
click at [339, 162] on button "Done" at bounding box center [341, 162] width 137 height 16
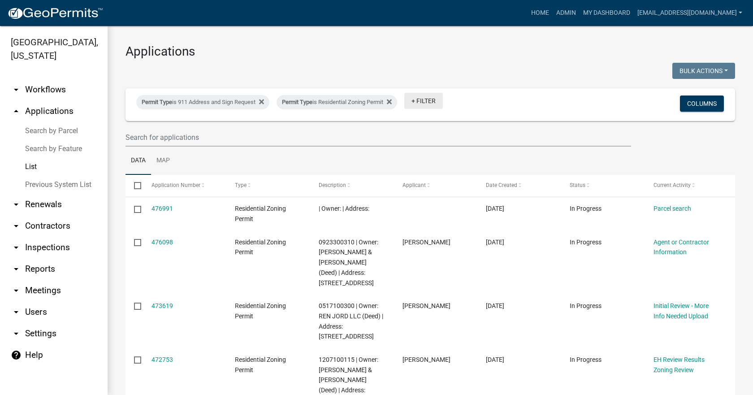
click at [432, 101] on link "+ Filter" at bounding box center [424, 101] width 39 height 16
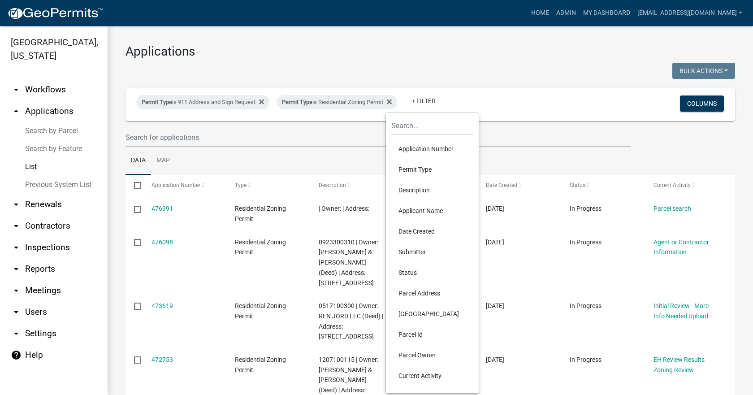
click at [410, 170] on li "Permit Type" at bounding box center [433, 169] width 82 height 21
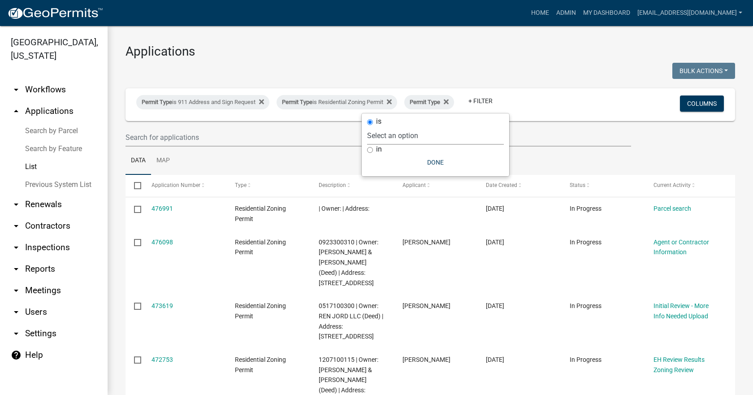
click at [390, 140] on select "Select an option 911 Address and Sign Request A General Workflow Acknowledgemen…" at bounding box center [435, 135] width 137 height 18
click at [367, 143] on select "Select an option 911 Address and Sign Request A General Workflow Acknowledgemen…" at bounding box center [435, 135] width 137 height 18
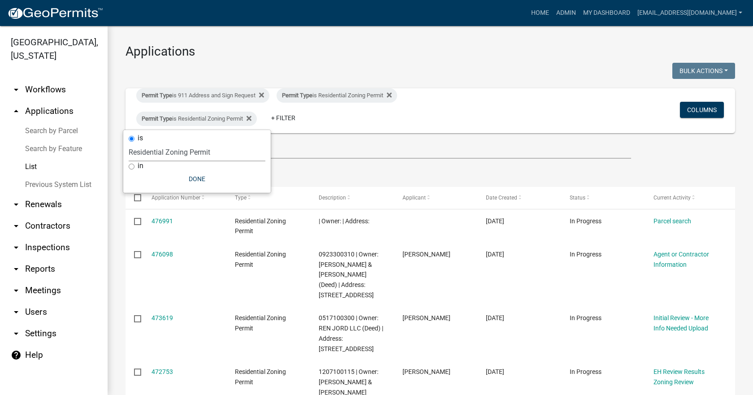
click at [199, 149] on select "Select an option 911 Address and Sign Request A General Workflow Acknowledgemen…" at bounding box center [197, 152] width 137 height 18
select select "8769067f-6bb5-48b9-8e2b-b625623d8552"
click at [136, 143] on select "Select an option 911 Address and Sign Request A General Workflow Acknowledgemen…" at bounding box center [197, 152] width 137 height 18
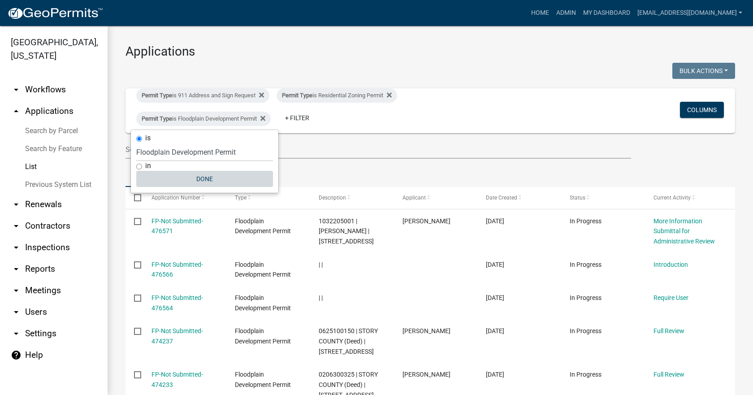
click at [205, 178] on button "Done" at bounding box center [204, 179] width 137 height 16
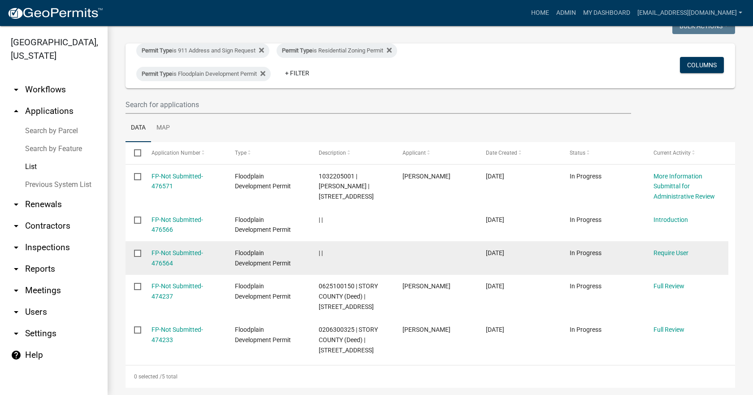
scroll to position [55, 0]
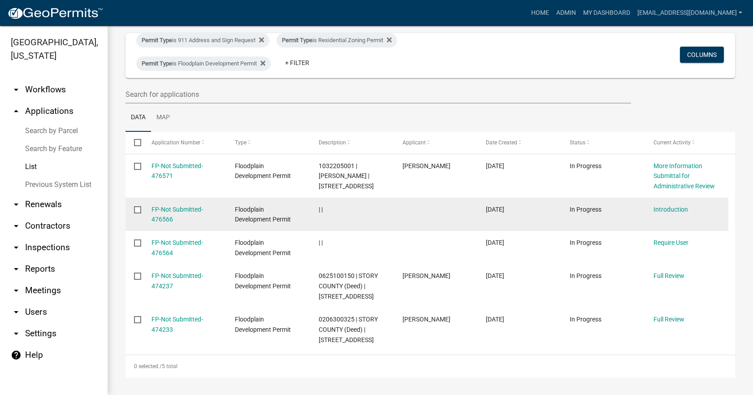
click at [174, 217] on div "FP-Not Submitted-476566" at bounding box center [185, 215] width 66 height 21
click at [161, 211] on link "FP-Not Submitted-476566" at bounding box center [178, 214] width 52 height 17
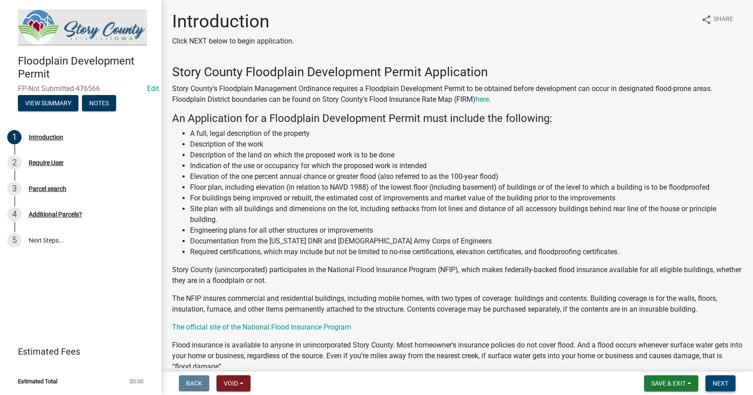
click at [729, 383] on button "Next" at bounding box center [721, 383] width 30 height 16
click at [56, 105] on button "View Summary" at bounding box center [48, 103] width 61 height 16
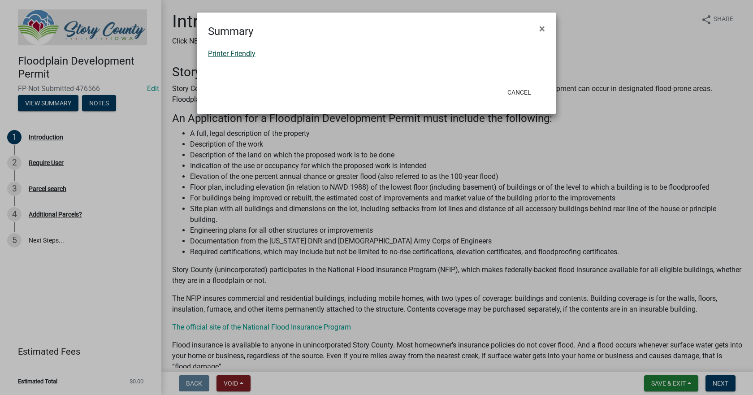
click at [231, 54] on link "Printer Friendly" at bounding box center [232, 53] width 48 height 9
click at [544, 30] on span "×" at bounding box center [543, 28] width 6 height 13
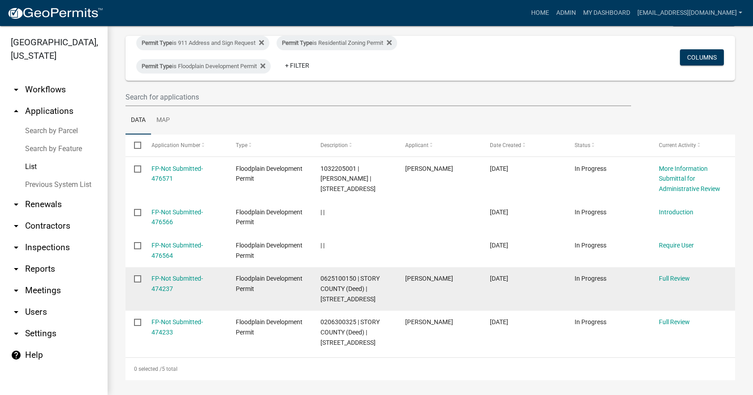
scroll to position [55, 0]
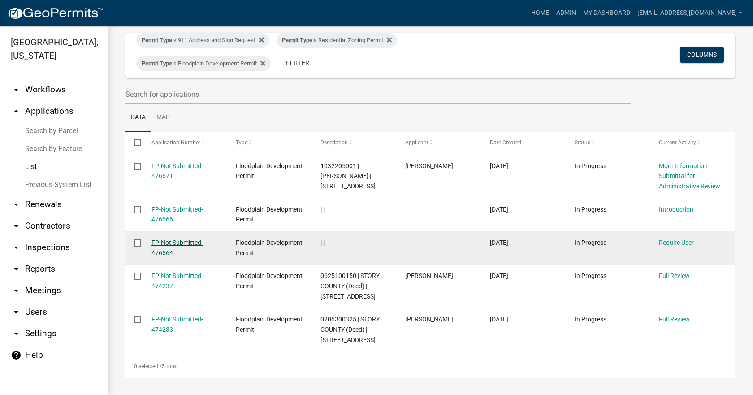
click at [165, 242] on link "FP-Not Submitted-476564" at bounding box center [178, 247] width 52 height 17
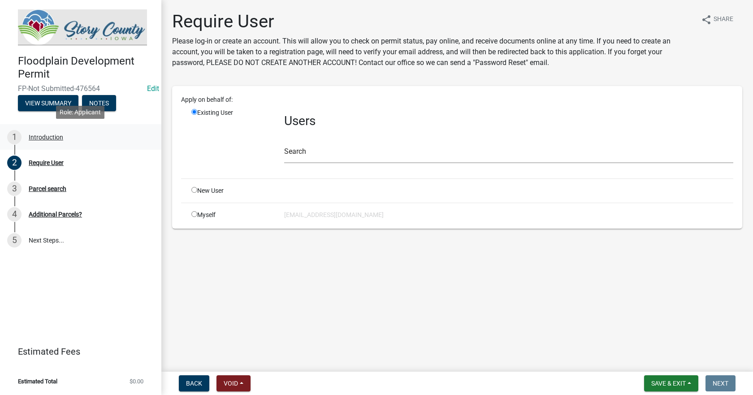
click at [39, 137] on div "Introduction" at bounding box center [46, 137] width 35 height 6
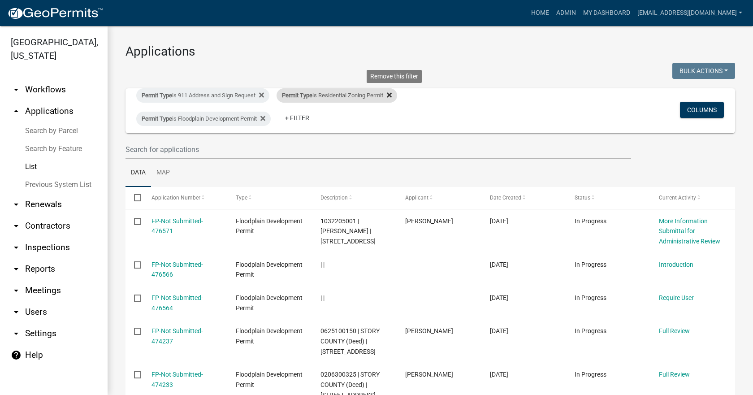
click at [392, 97] on icon at bounding box center [389, 94] width 5 height 5
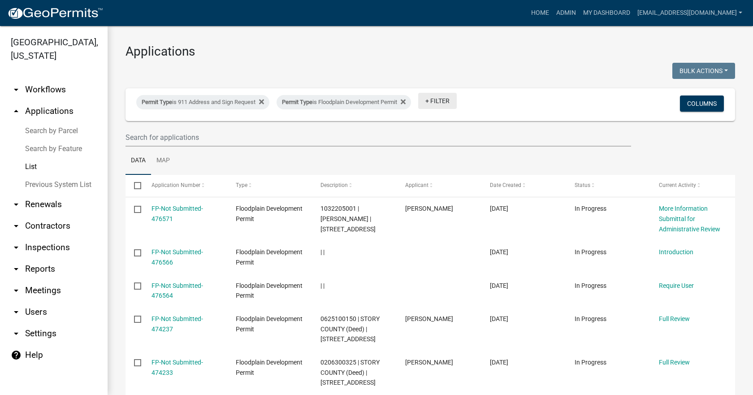
click at [435, 101] on link "+ Filter" at bounding box center [437, 101] width 39 height 16
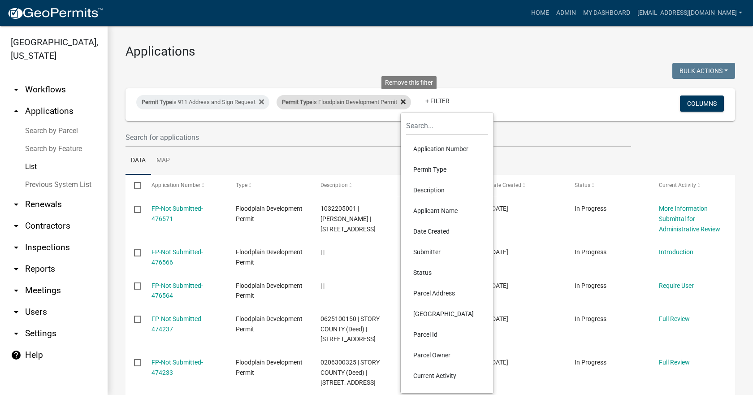
click at [406, 102] on icon at bounding box center [403, 101] width 5 height 5
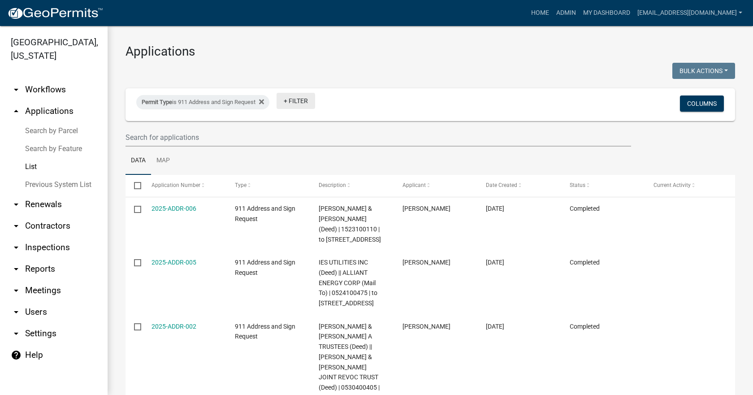
click at [296, 102] on link "+ Filter" at bounding box center [296, 101] width 39 height 16
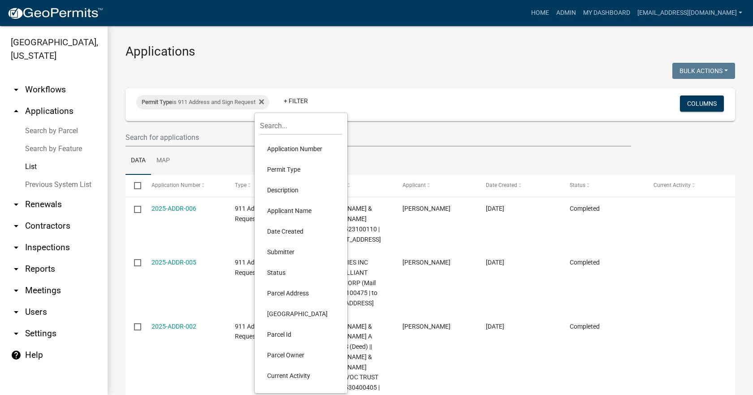
click at [286, 170] on li "Permit Type" at bounding box center [301, 169] width 82 height 21
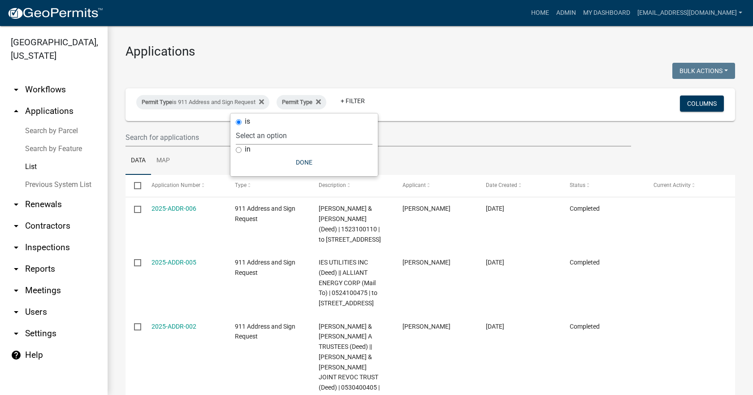
click at [264, 136] on select "Select an option 911 Address and Sign Request A General Workflow Acknowledgemen…" at bounding box center [304, 135] width 137 height 18
select select "c7cf062a-2365-4870-9dfe-261f508b84c7"
click at [273, 126] on select "Select an option 911 Address and Sign Request A General Workflow Acknowledgemen…" at bounding box center [304, 135] width 137 height 18
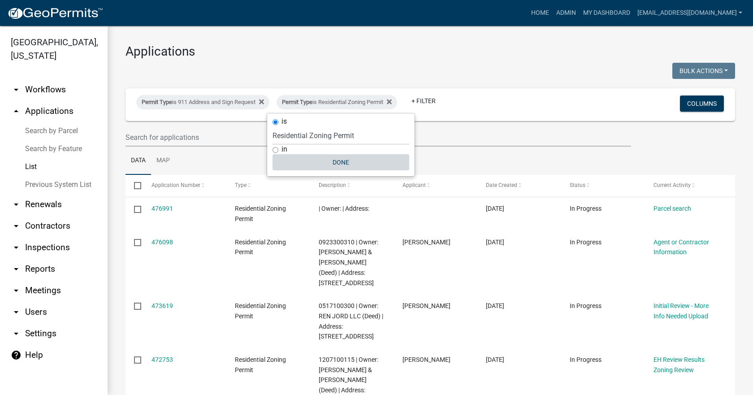
click at [344, 163] on button "Done" at bounding box center [341, 162] width 137 height 16
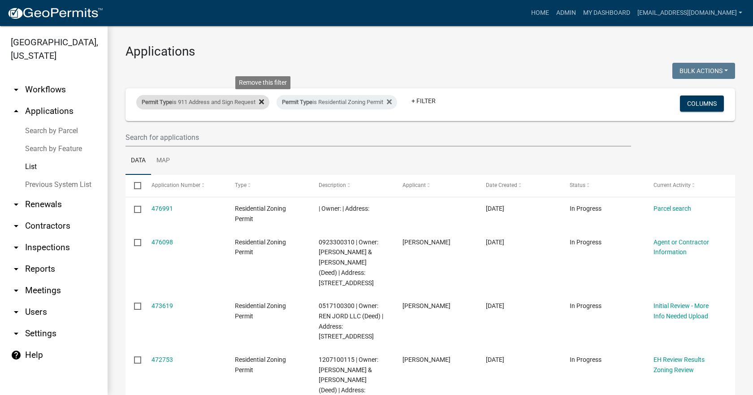
click at [264, 104] on icon at bounding box center [261, 101] width 5 height 7
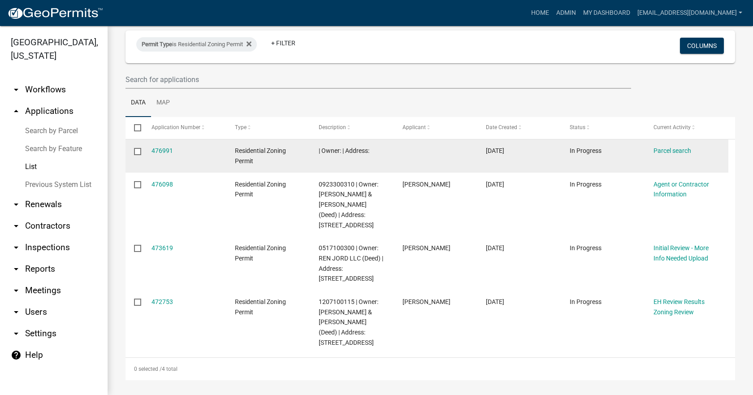
scroll to position [61, 0]
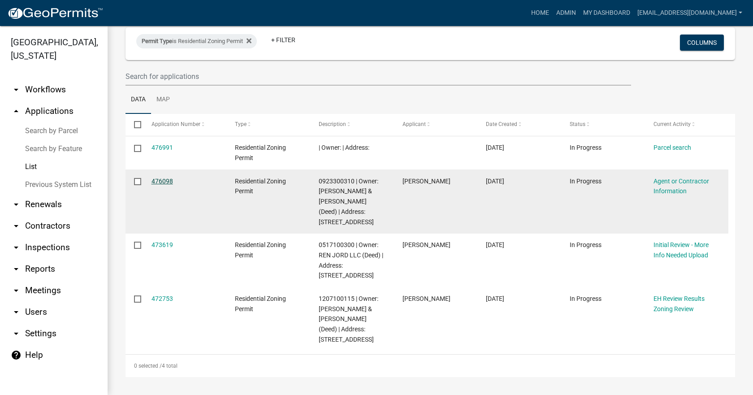
click at [165, 184] on link "476098" at bounding box center [163, 181] width 22 height 7
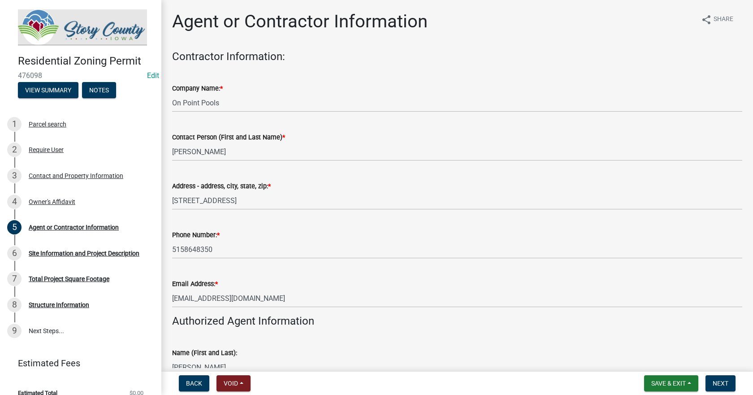
click at [58, 13] on img at bounding box center [82, 27] width 129 height 36
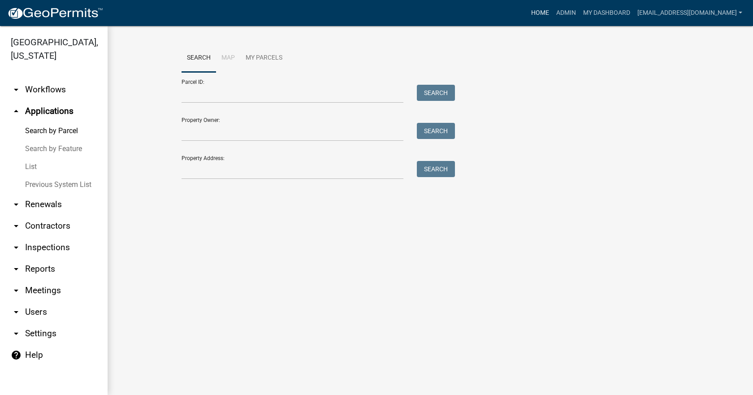
click at [535, 12] on link "Home" at bounding box center [540, 12] width 25 height 17
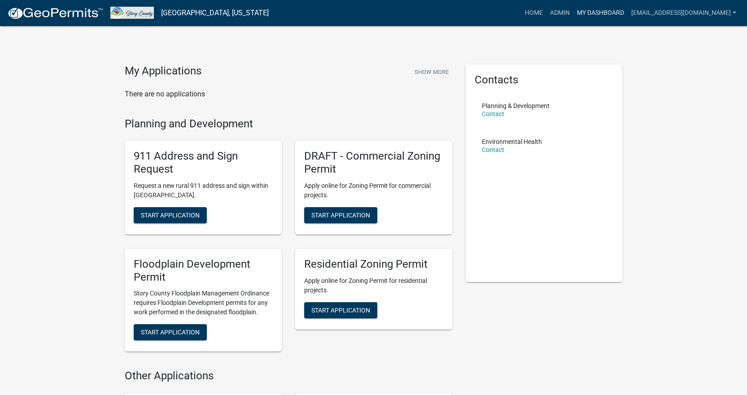
click at [601, 16] on link "My Dashboard" at bounding box center [600, 12] width 54 height 17
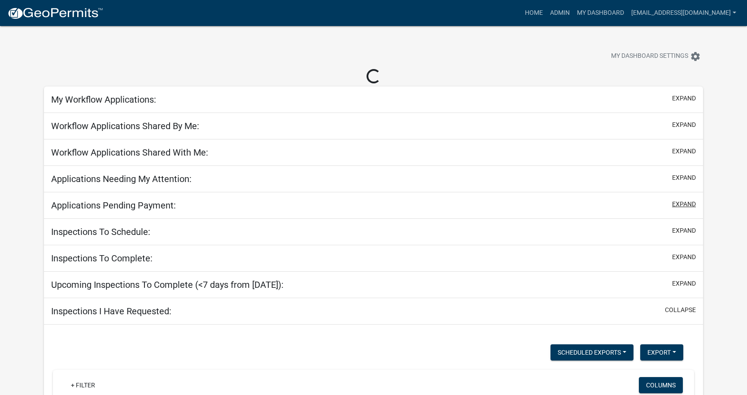
click at [684, 205] on button "expand" at bounding box center [684, 204] width 24 height 9
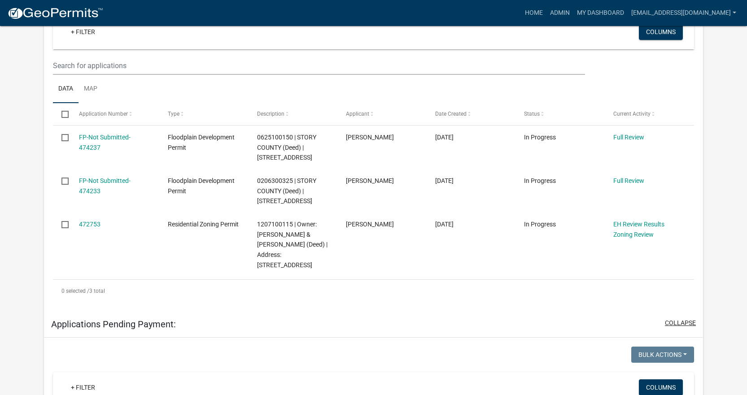
scroll to position [300, 0]
